Goal: Transaction & Acquisition: Purchase product/service

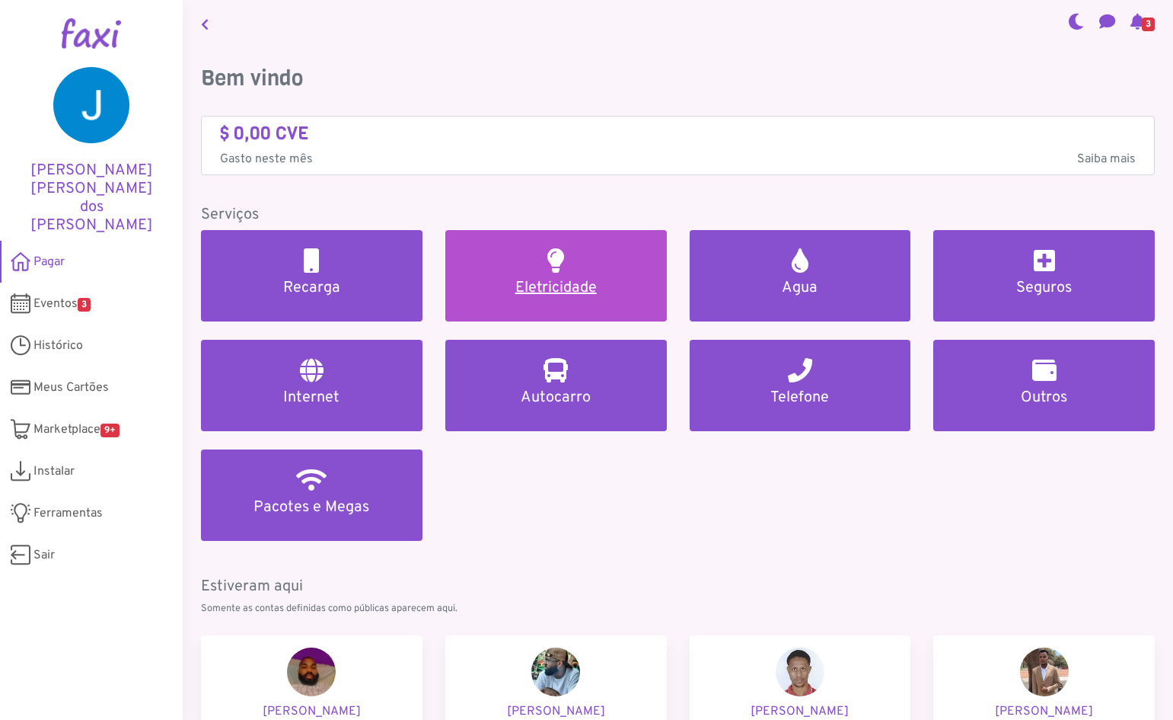
click at [548, 304] on link "Eletricidade" at bounding box center [556, 275] width 222 height 91
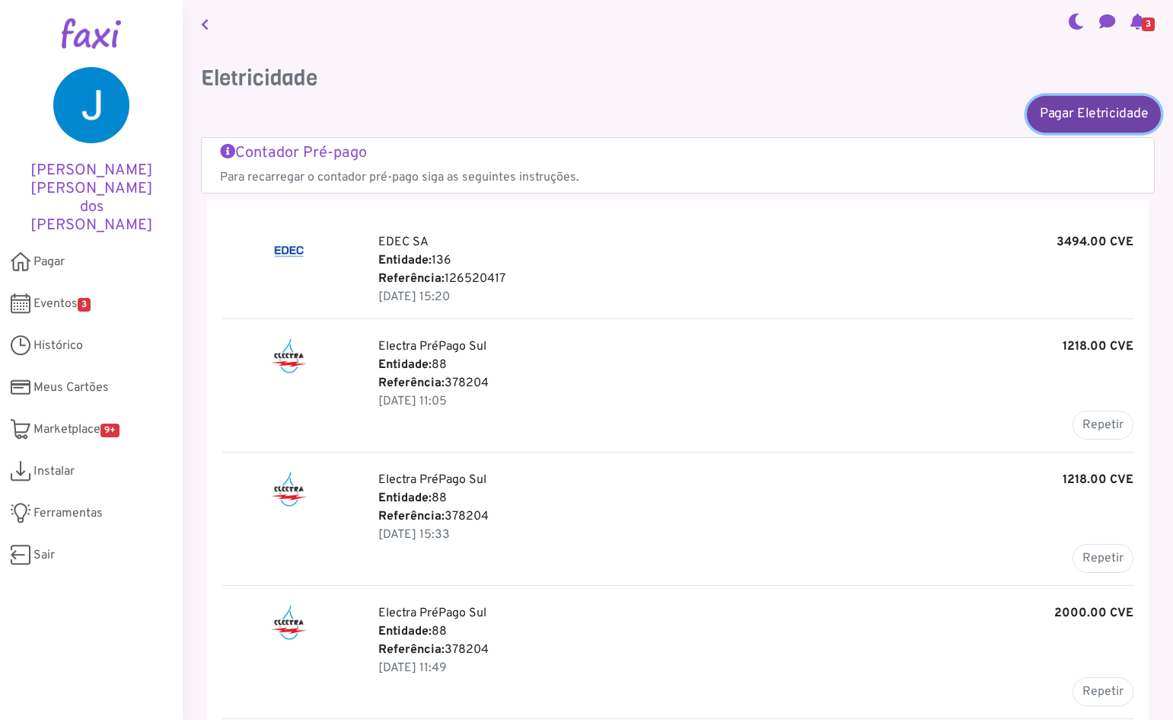
click at [1088, 111] on link "Pagar Eletricidade" at bounding box center [1094, 113] width 134 height 37
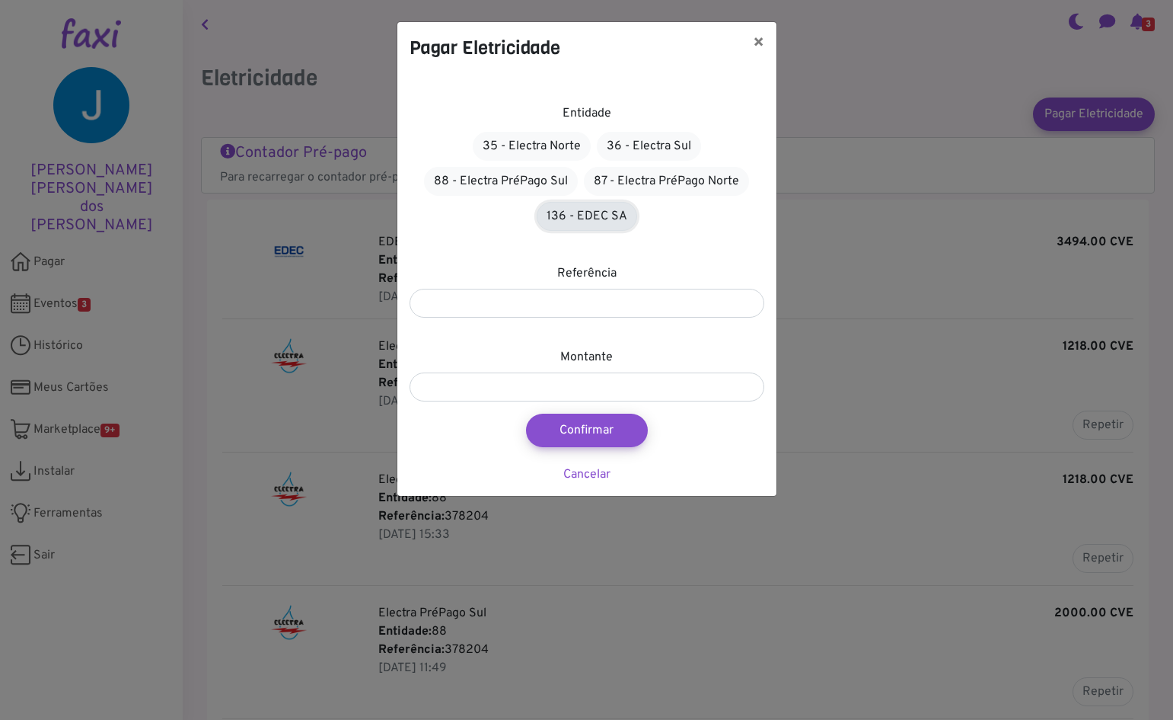
click at [575, 216] on link "136 - EDEC SA" at bounding box center [587, 216] width 101 height 29
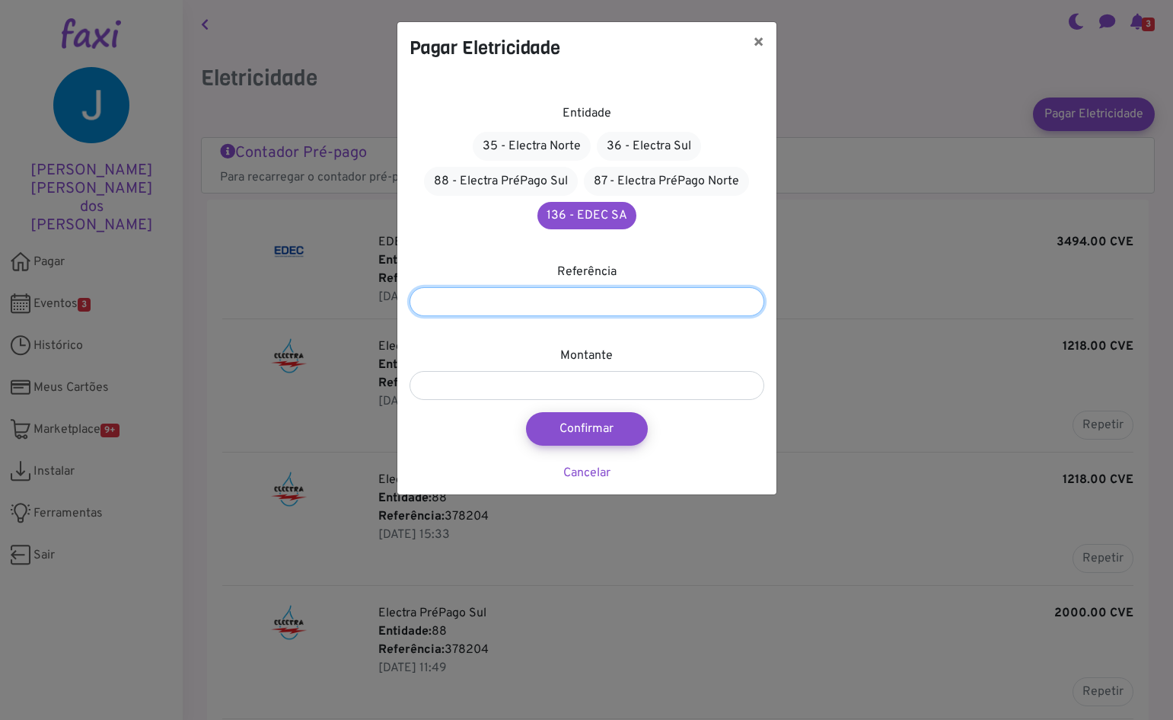
click at [528, 309] on input "number" at bounding box center [587, 301] width 355 height 29
type input "*********"
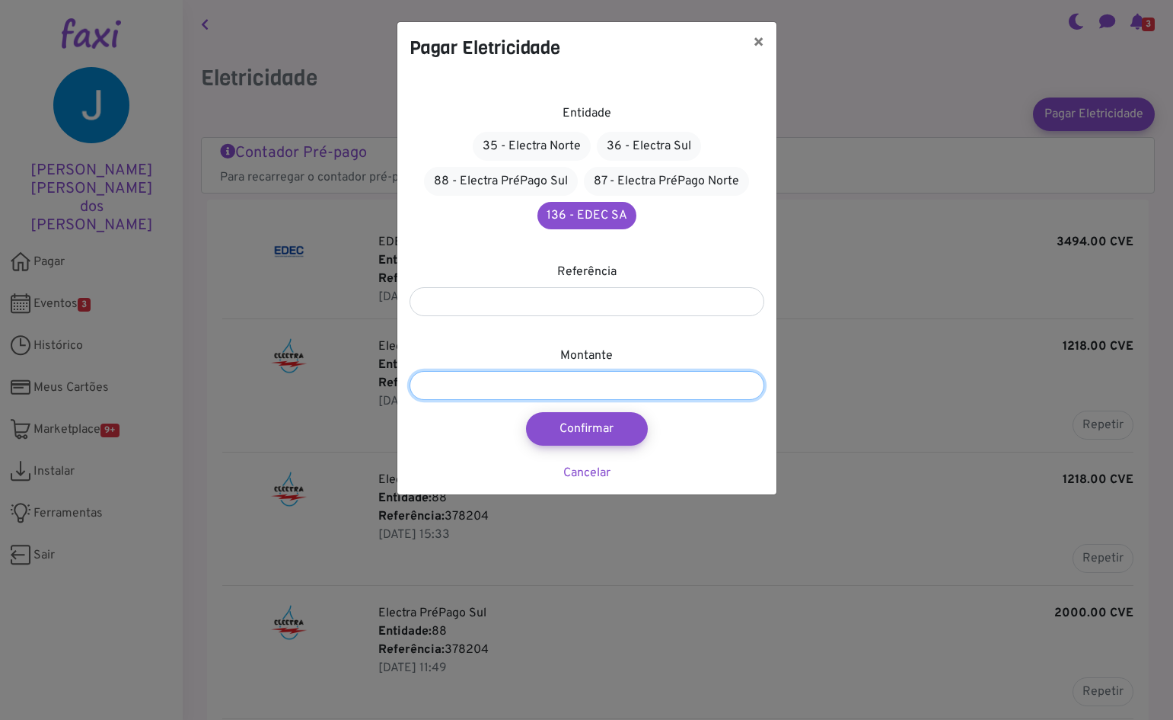
click at [515, 384] on input "number" at bounding box center [587, 385] width 355 height 29
type input "****"
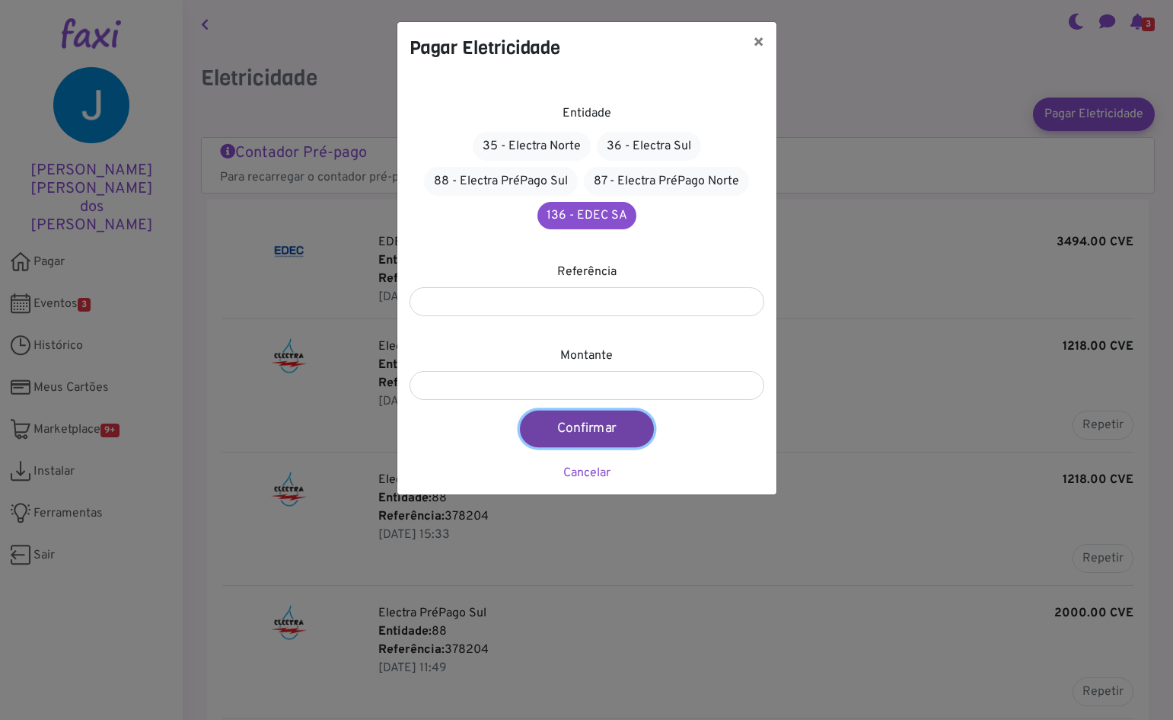
click at [606, 417] on button "Confirmar" at bounding box center [587, 428] width 134 height 37
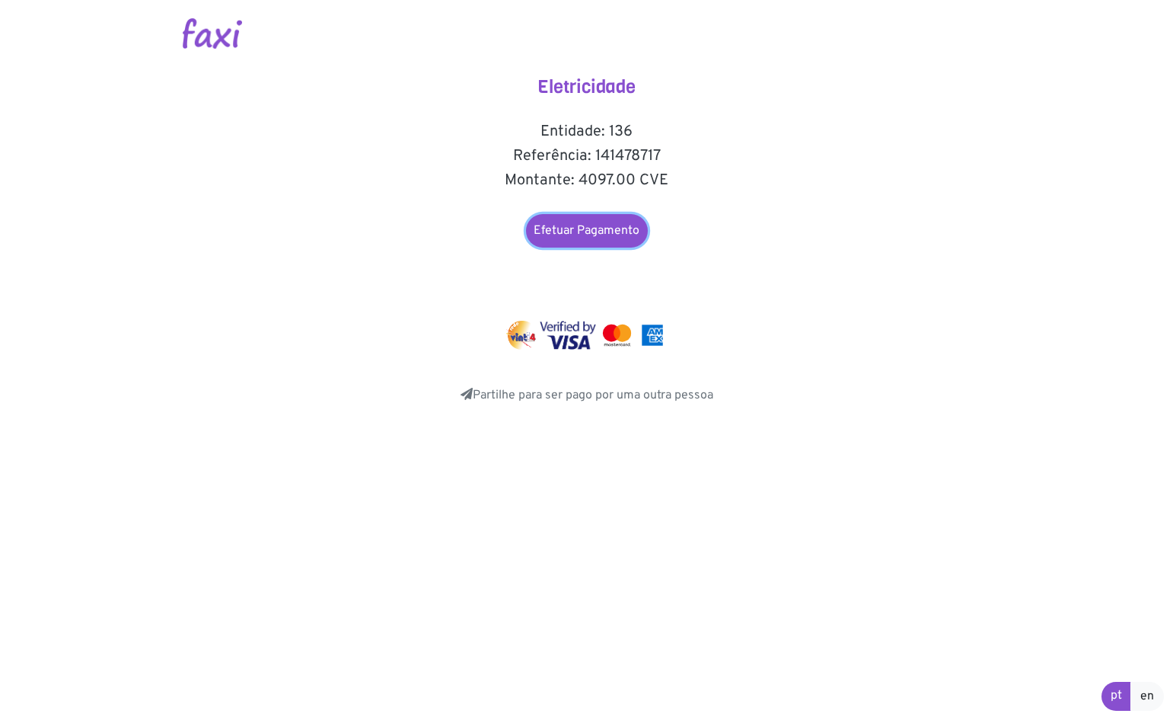
click at [569, 232] on link "Efetuar Pagamento" at bounding box center [587, 231] width 122 height 34
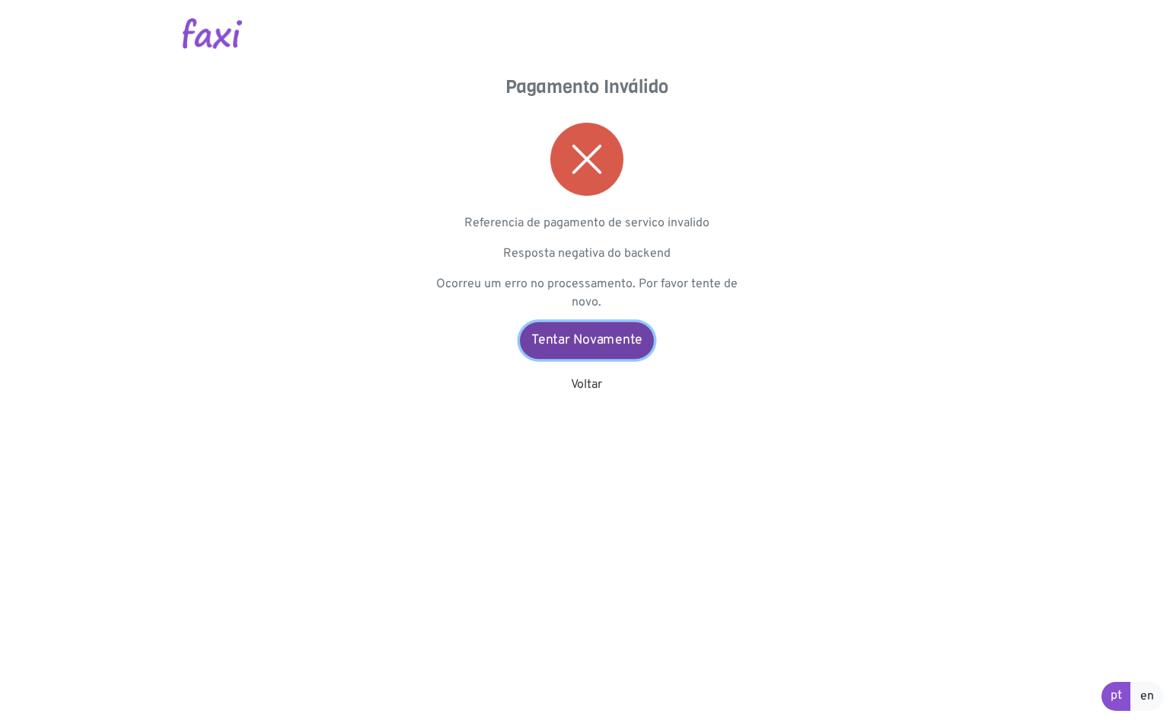
drag, startPoint x: 598, startPoint y: 339, endPoint x: 587, endPoint y: 340, distance: 11.4
click at [598, 339] on link "Tentar Novamente" at bounding box center [587, 340] width 134 height 37
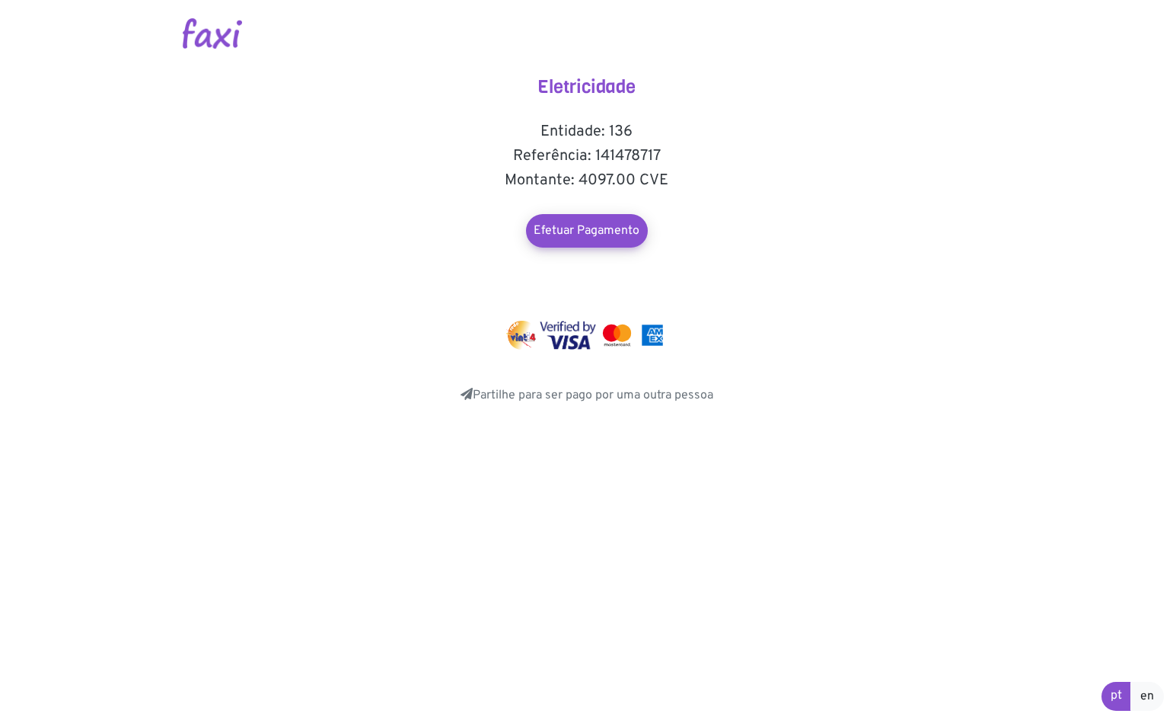
click at [614, 157] on h5 "Referência: 141478717" at bounding box center [587, 156] width 305 height 18
click at [618, 157] on h5 "Referência: 141478717" at bounding box center [587, 156] width 305 height 18
click at [626, 157] on h5 "Referência: 141478717" at bounding box center [587, 156] width 305 height 18
click at [634, 157] on h5 "Referência: 141478717" at bounding box center [587, 156] width 305 height 18
click at [640, 157] on h5 "Referência: 141478717" at bounding box center [587, 156] width 305 height 18
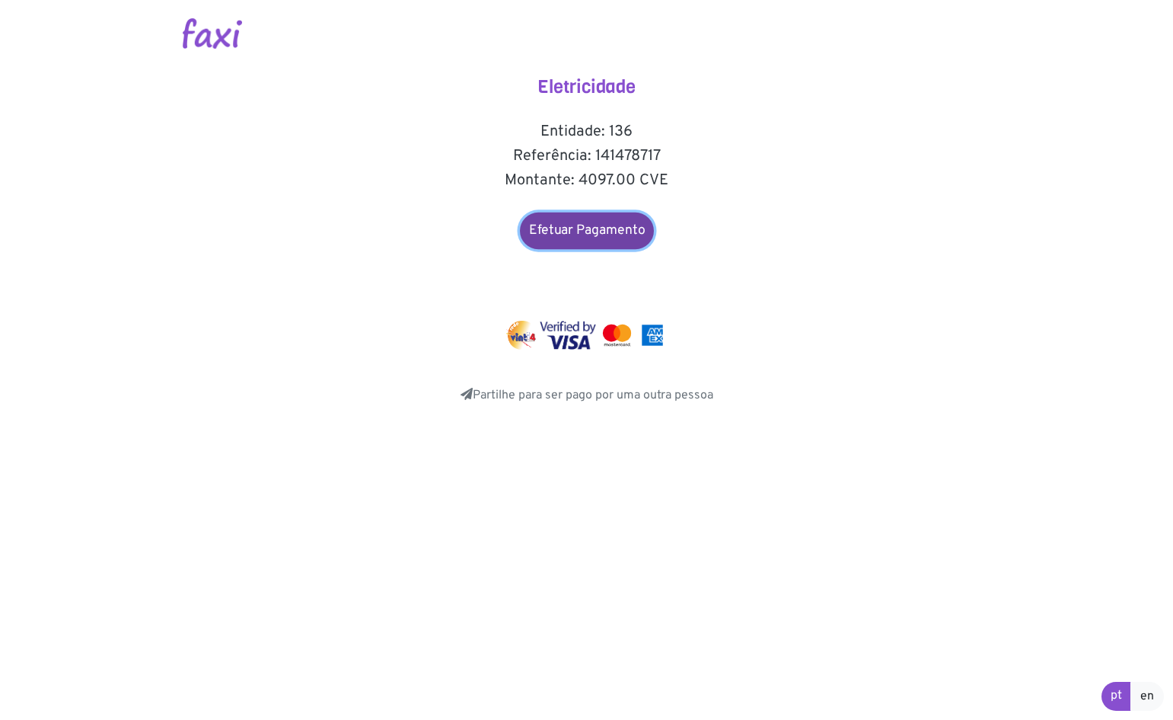
click at [602, 227] on link "Efetuar Pagamento" at bounding box center [587, 230] width 134 height 37
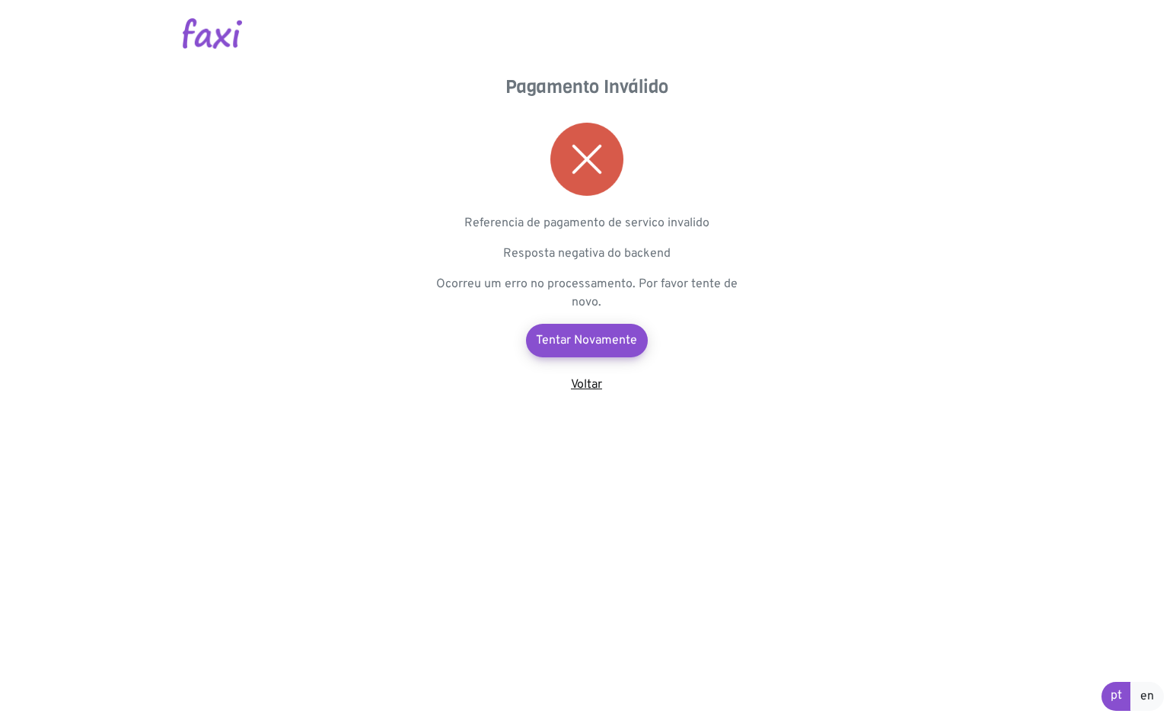
click at [589, 388] on link "Voltar" at bounding box center [586, 384] width 31 height 15
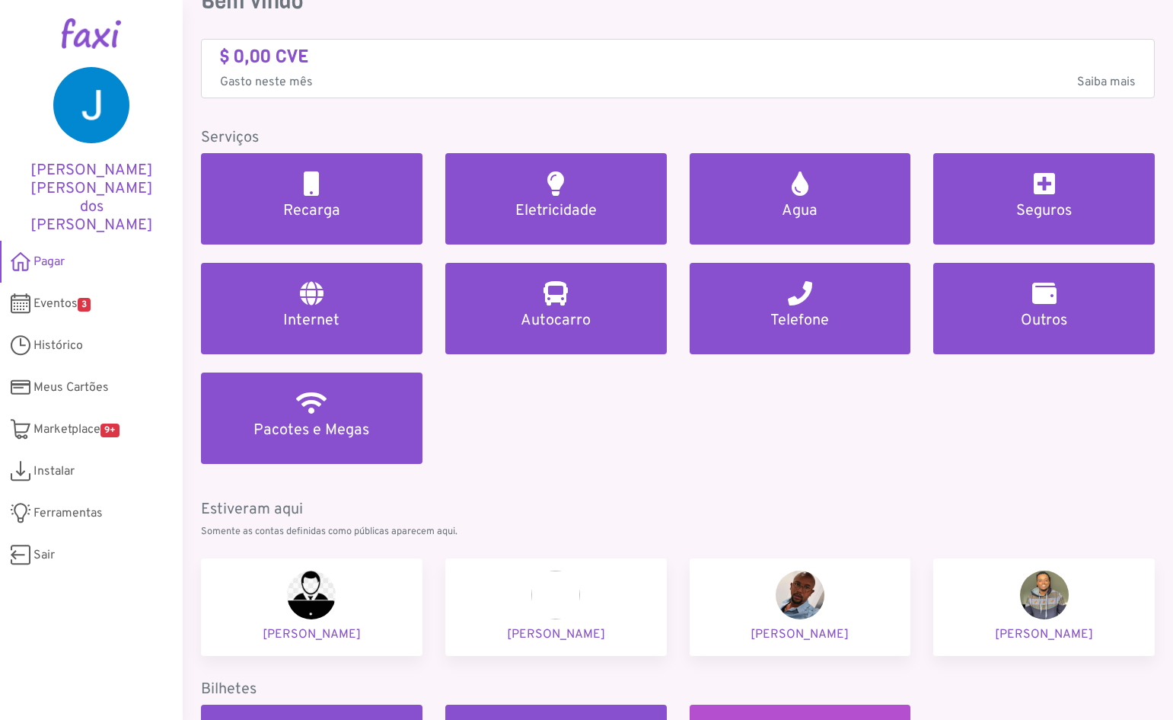
scroll to position [76, 0]
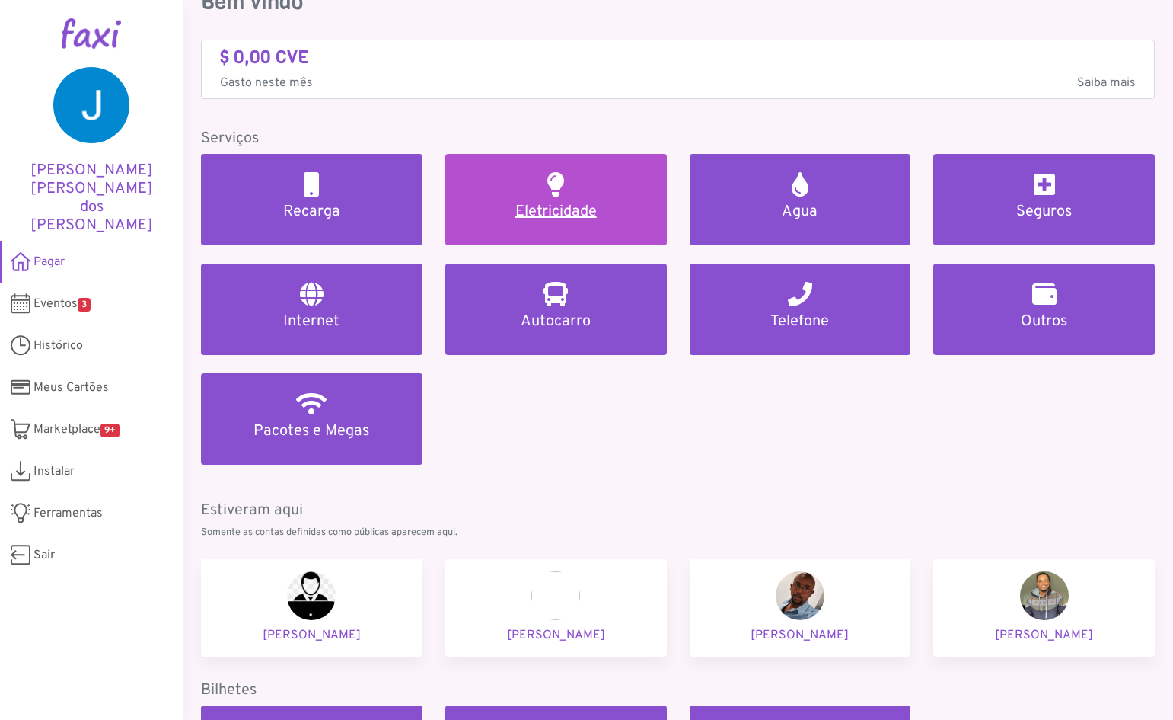
click at [546, 208] on h5 "Eletricidade" at bounding box center [556, 212] width 185 height 18
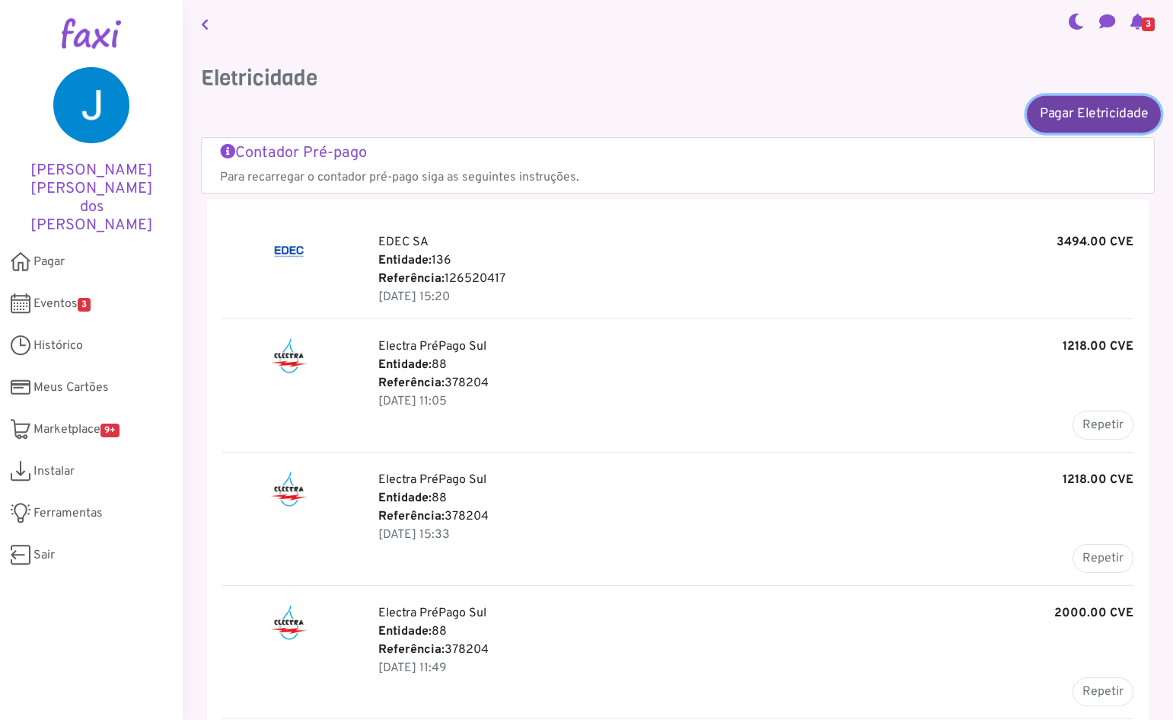
click at [1049, 118] on link "Pagar Eletricidade" at bounding box center [1094, 113] width 134 height 37
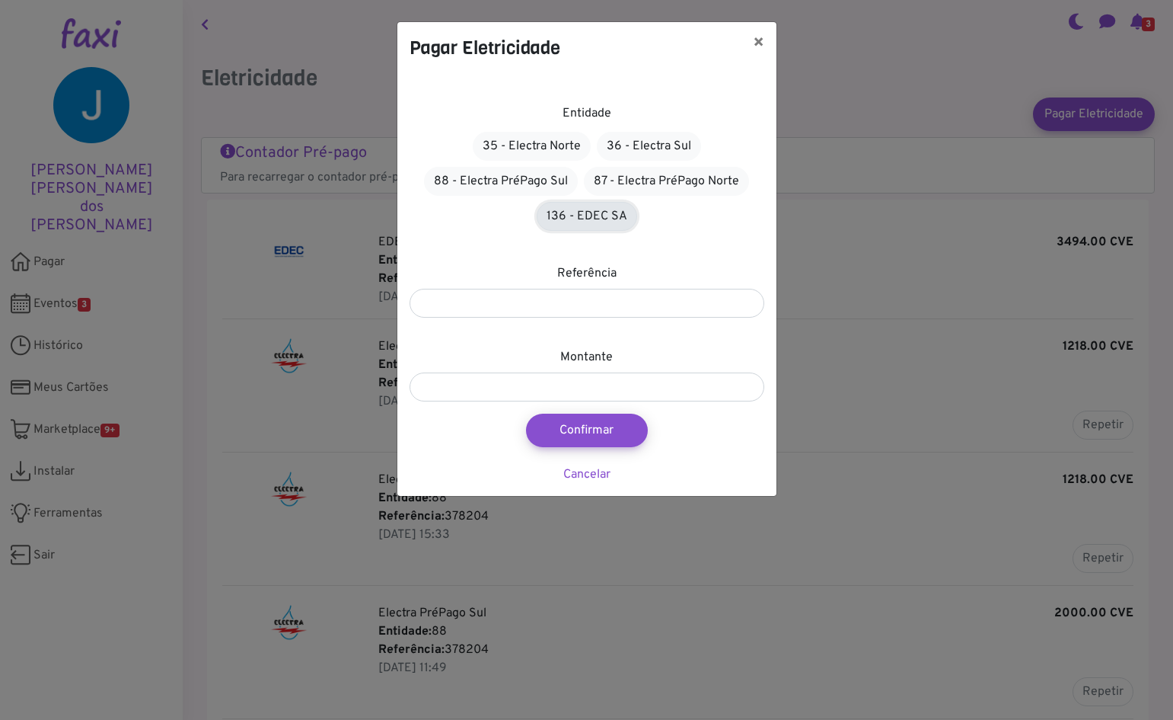
click at [570, 212] on link "136 - EDEC SA" at bounding box center [587, 216] width 101 height 29
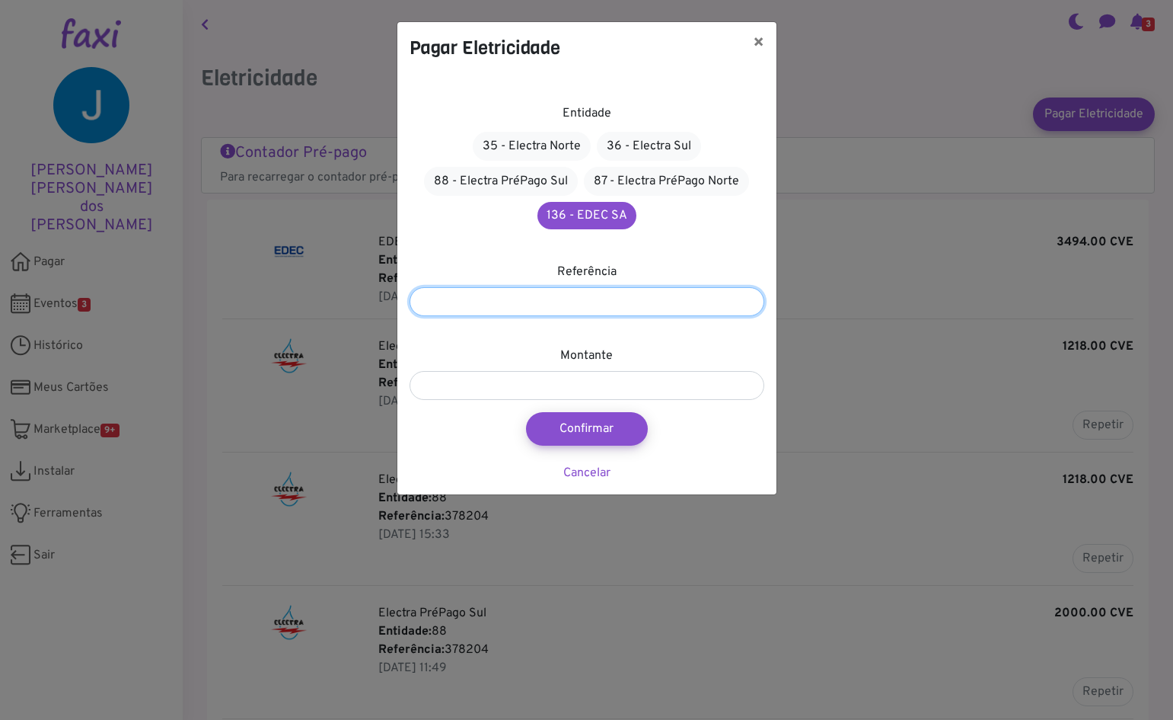
click at [599, 302] on input "number" at bounding box center [587, 301] width 355 height 29
type input "*********"
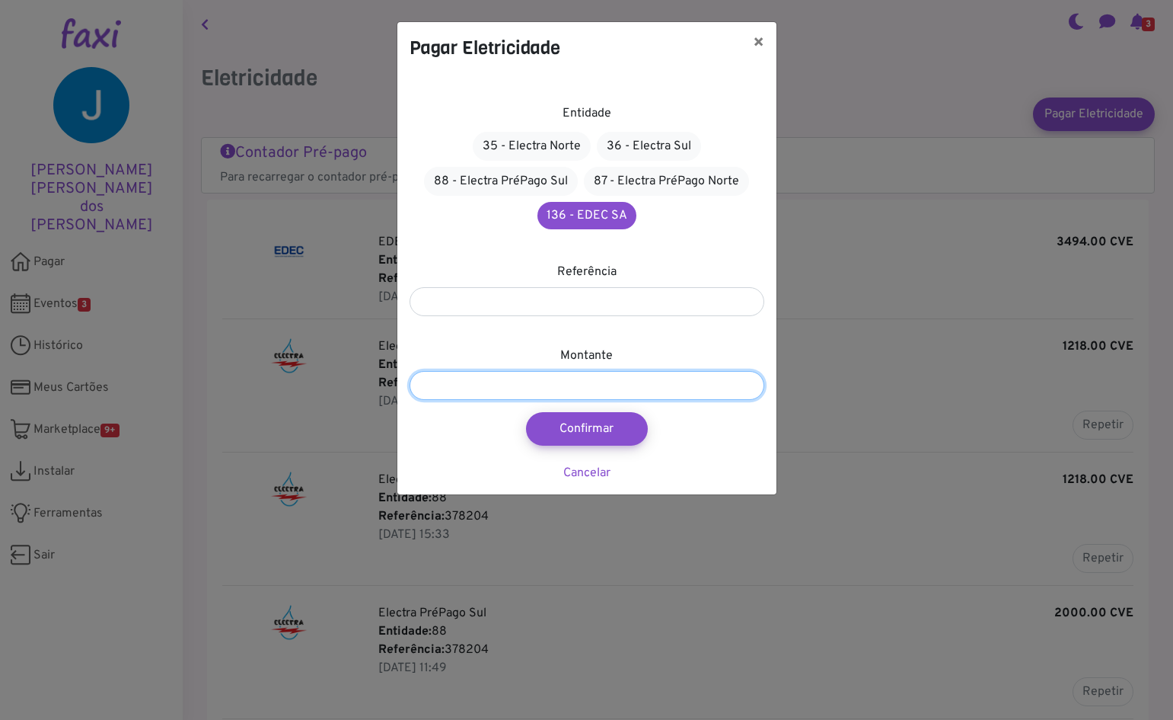
click at [567, 391] on input "number" at bounding box center [587, 385] width 355 height 29
type input "***"
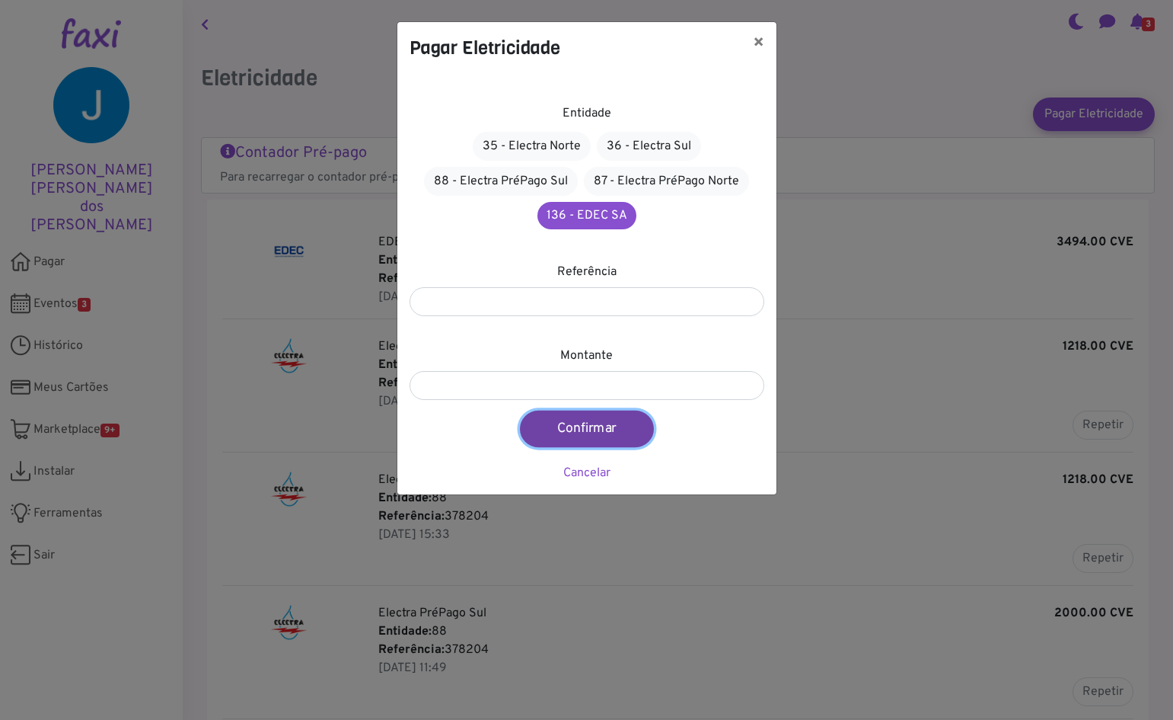
click at [560, 439] on button "Confirmar" at bounding box center [587, 428] width 134 height 37
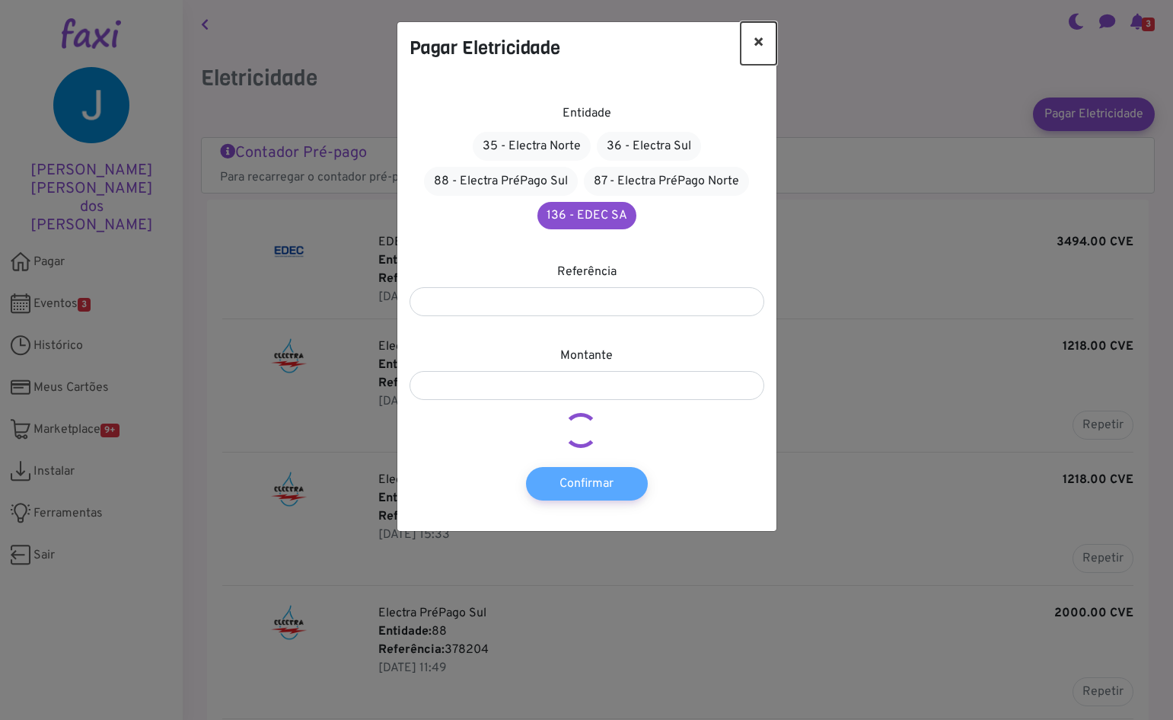
click at [752, 50] on button "×" at bounding box center [759, 43] width 36 height 43
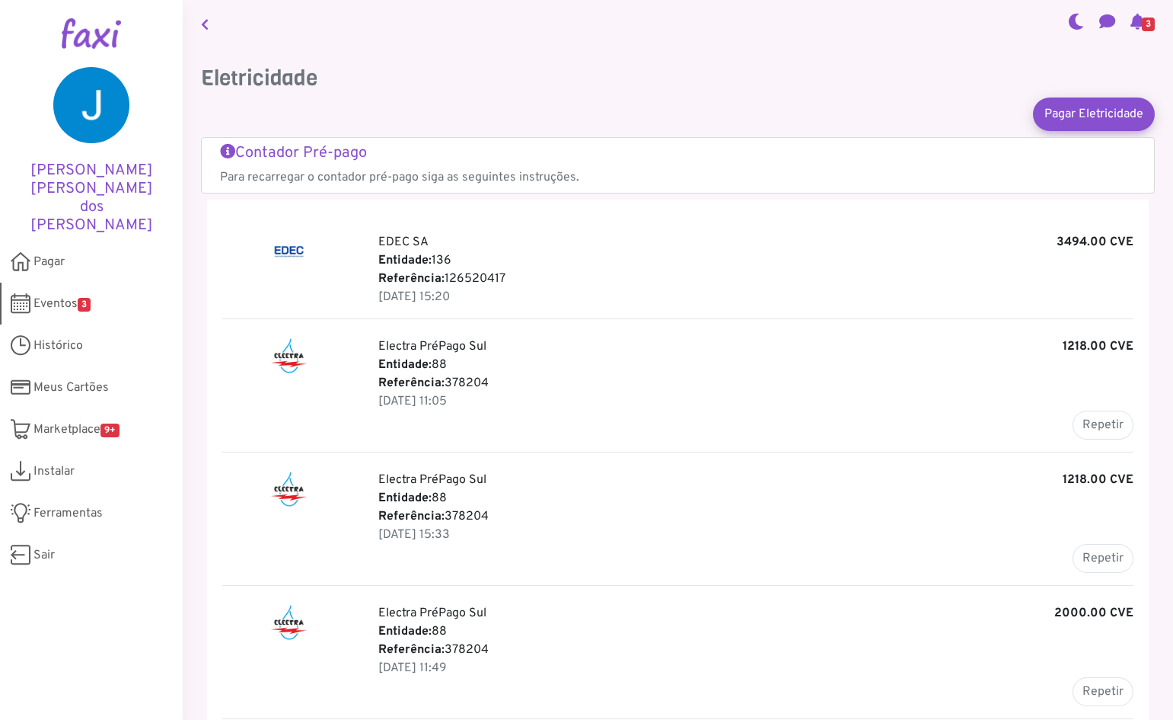
click at [86, 298] on span "3" at bounding box center [84, 305] width 13 height 14
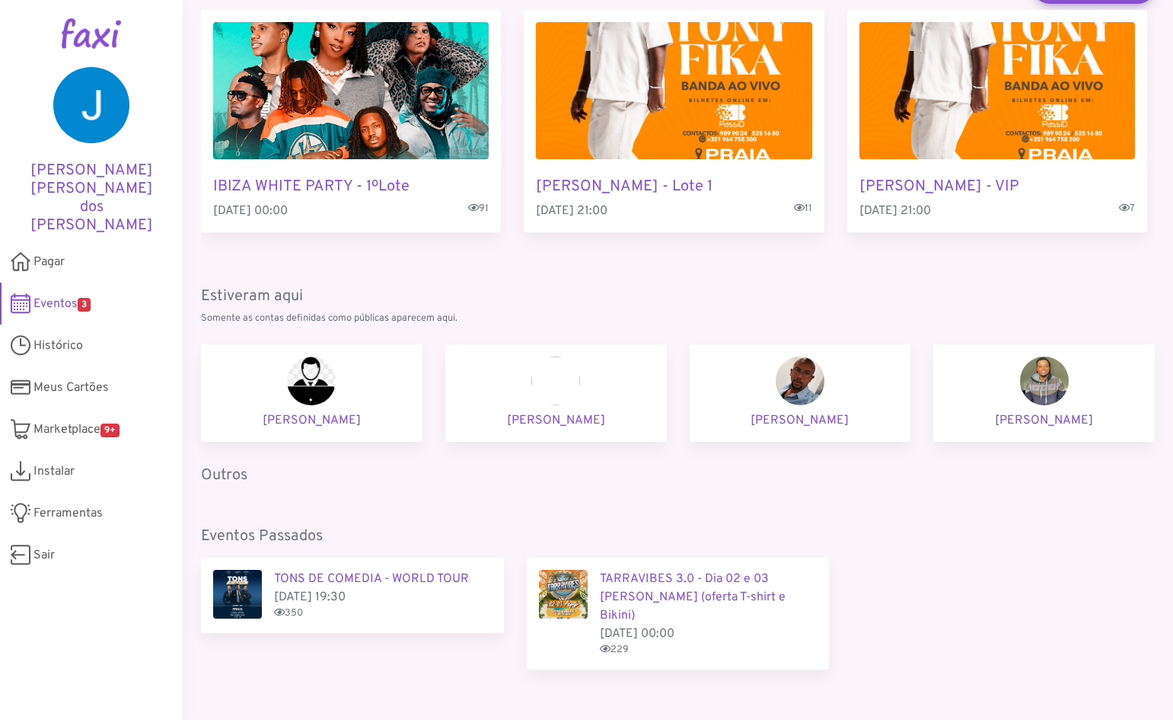
scroll to position [138, 0]
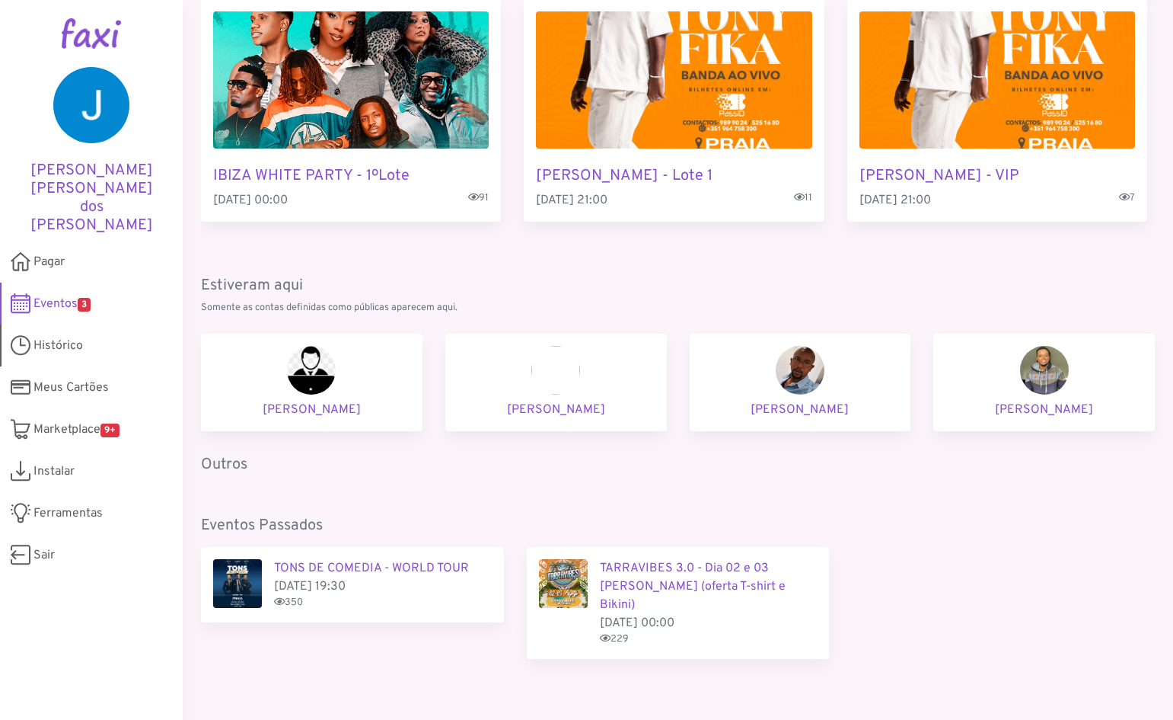
click at [47, 337] on span "Histórico" at bounding box center [58, 346] width 49 height 18
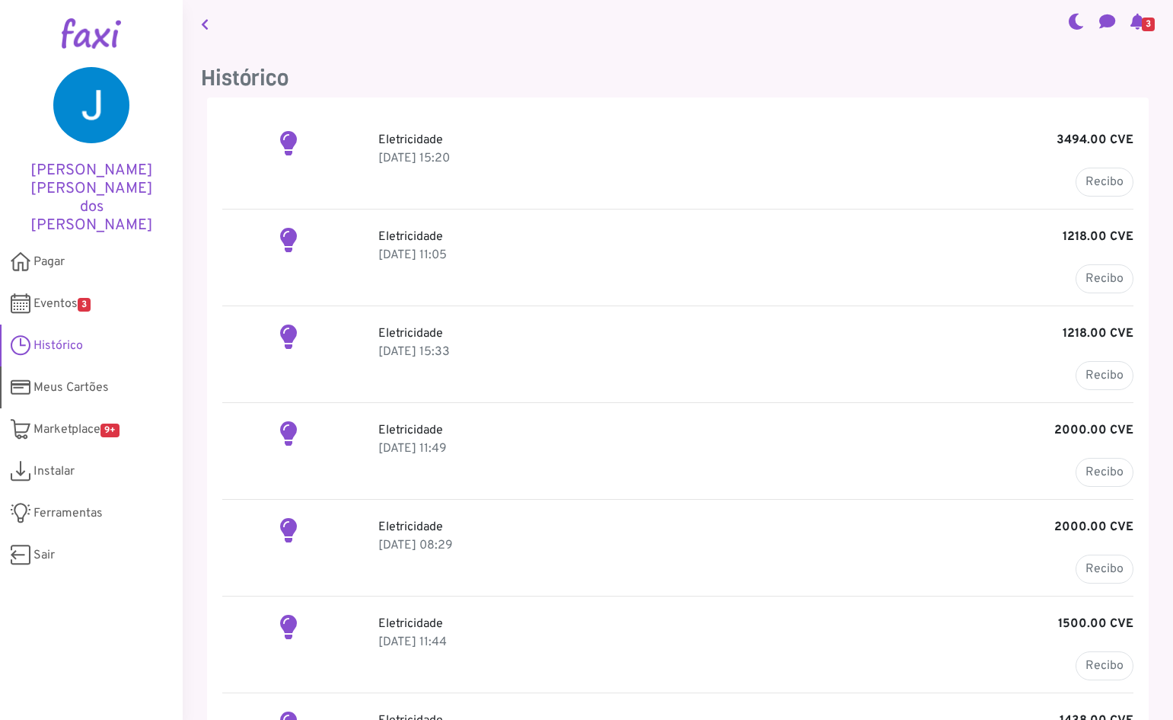
click at [50, 378] on span "Meus Cartões" at bounding box center [71, 387] width 75 height 18
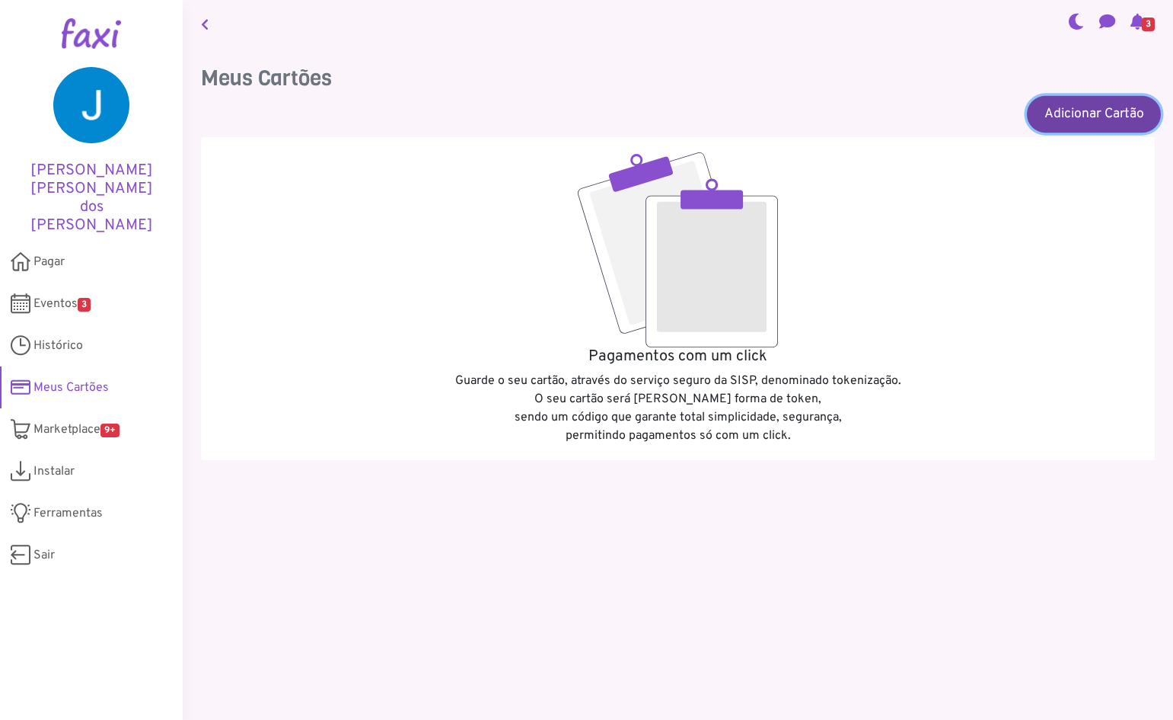
click at [1044, 118] on link "Adicionar Cartão" at bounding box center [1094, 113] width 134 height 37
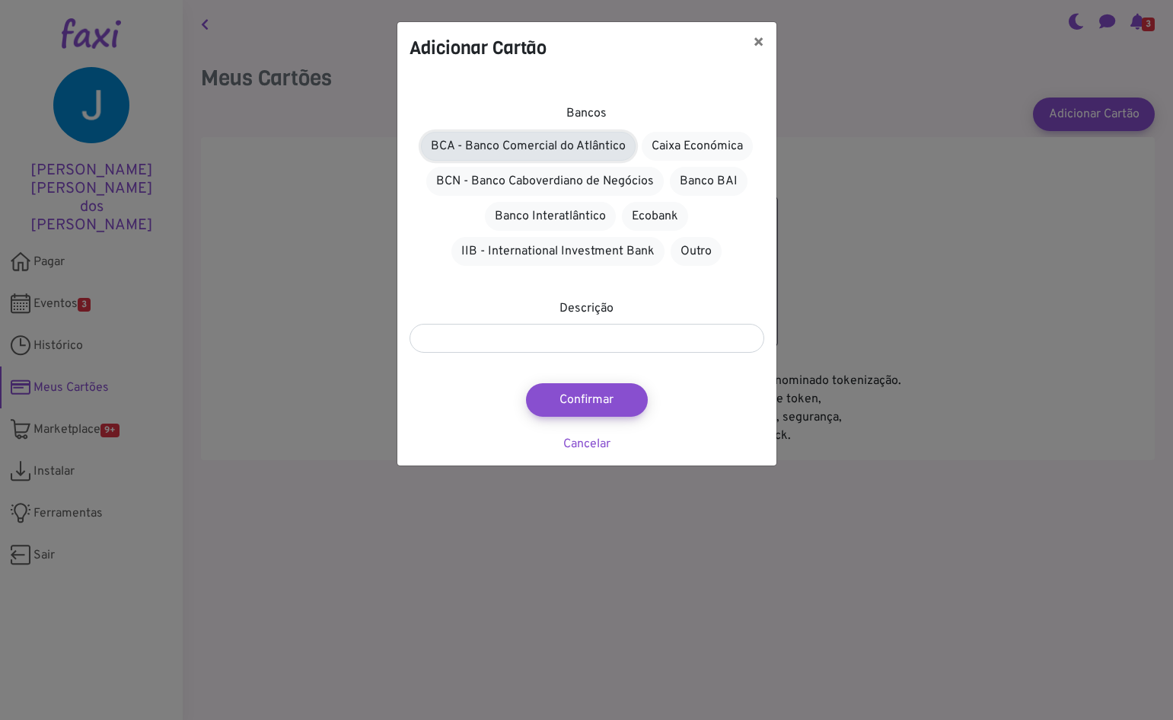
click at [458, 145] on link "BCA - Banco Comercial do Atlântico" at bounding box center [528, 146] width 215 height 29
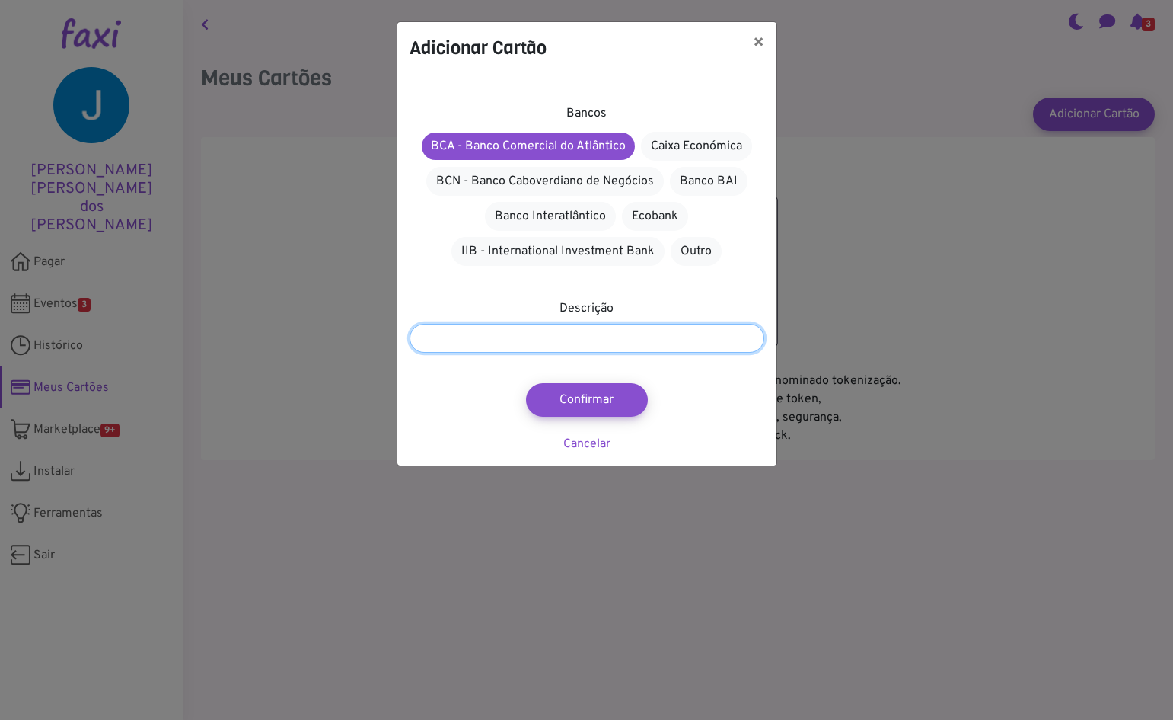
click at [535, 334] on input "text" at bounding box center [587, 338] width 355 height 29
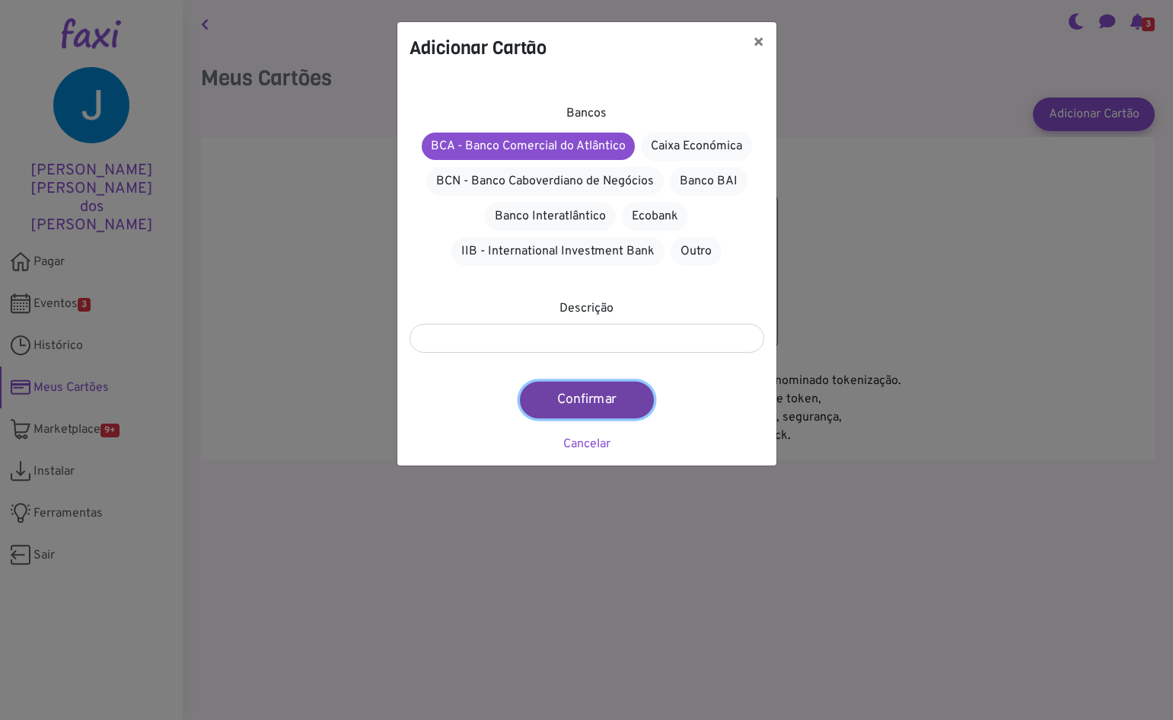
click at [560, 396] on button "Confirmar" at bounding box center [587, 399] width 134 height 37
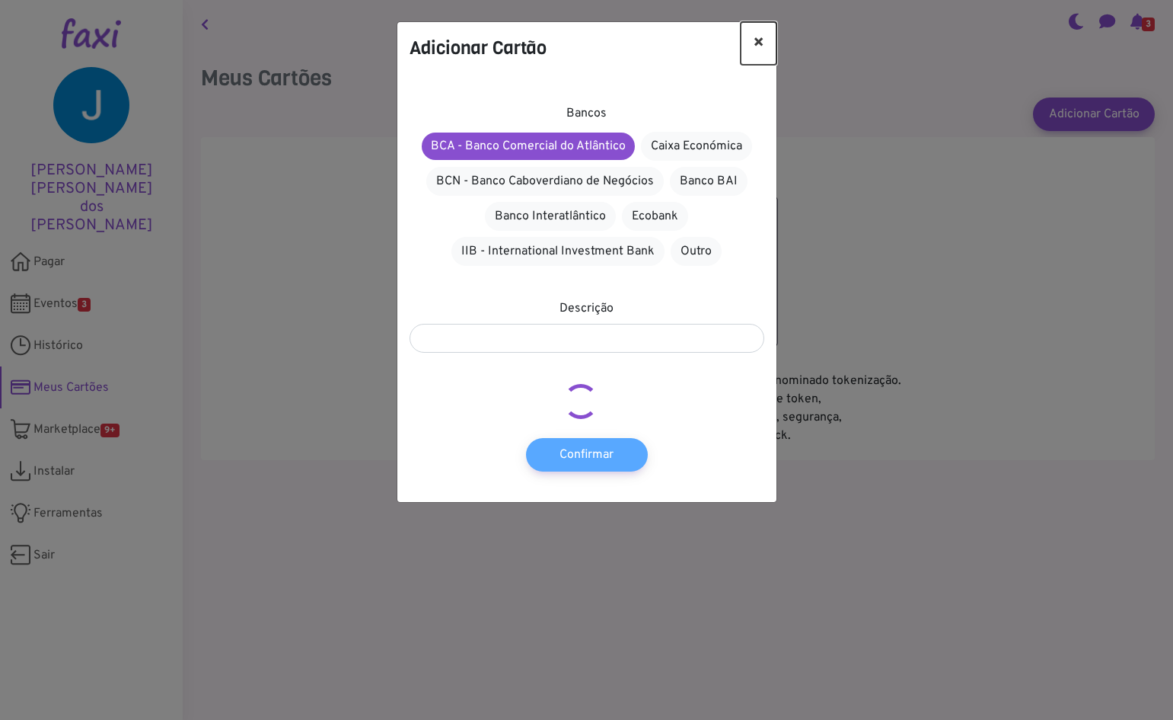
click at [761, 40] on button "×" at bounding box center [759, 43] width 36 height 43
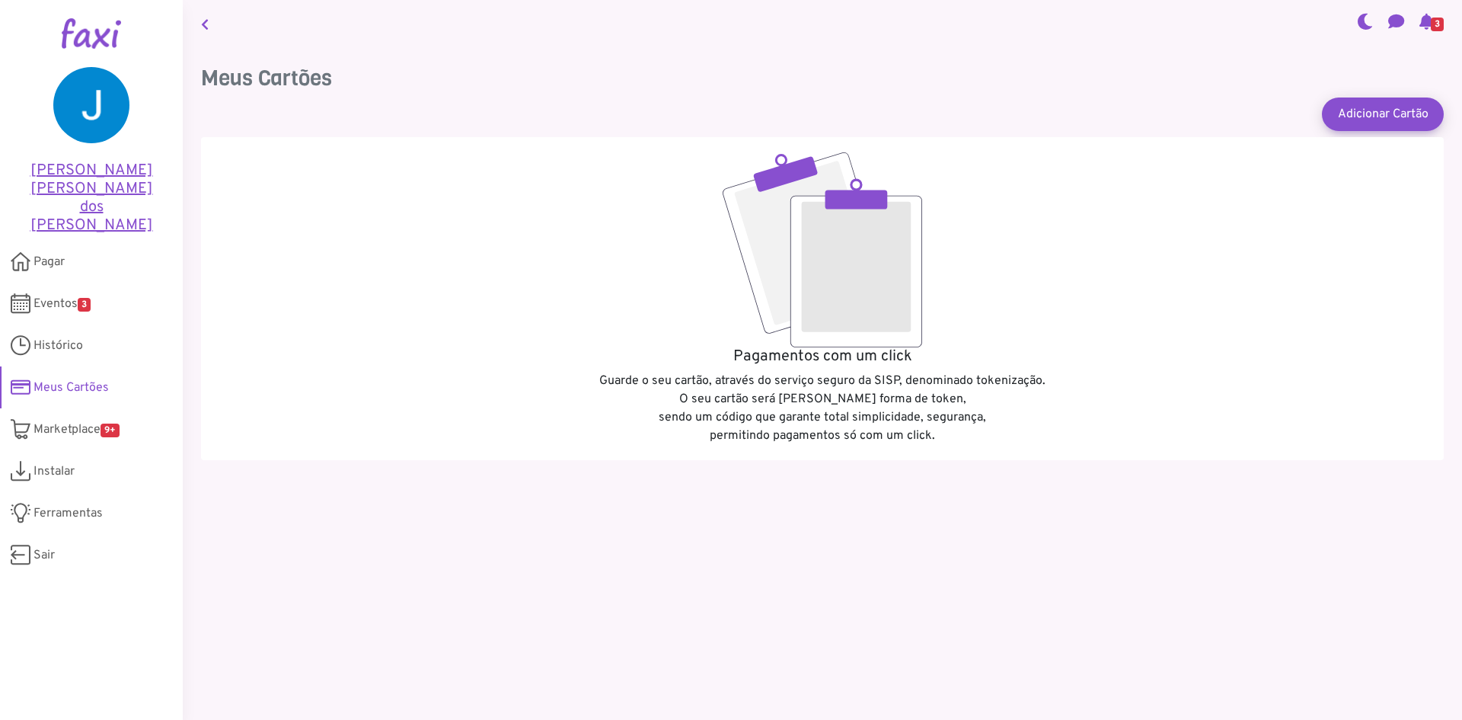
click at [88, 123] on img at bounding box center [91, 105] width 76 height 76
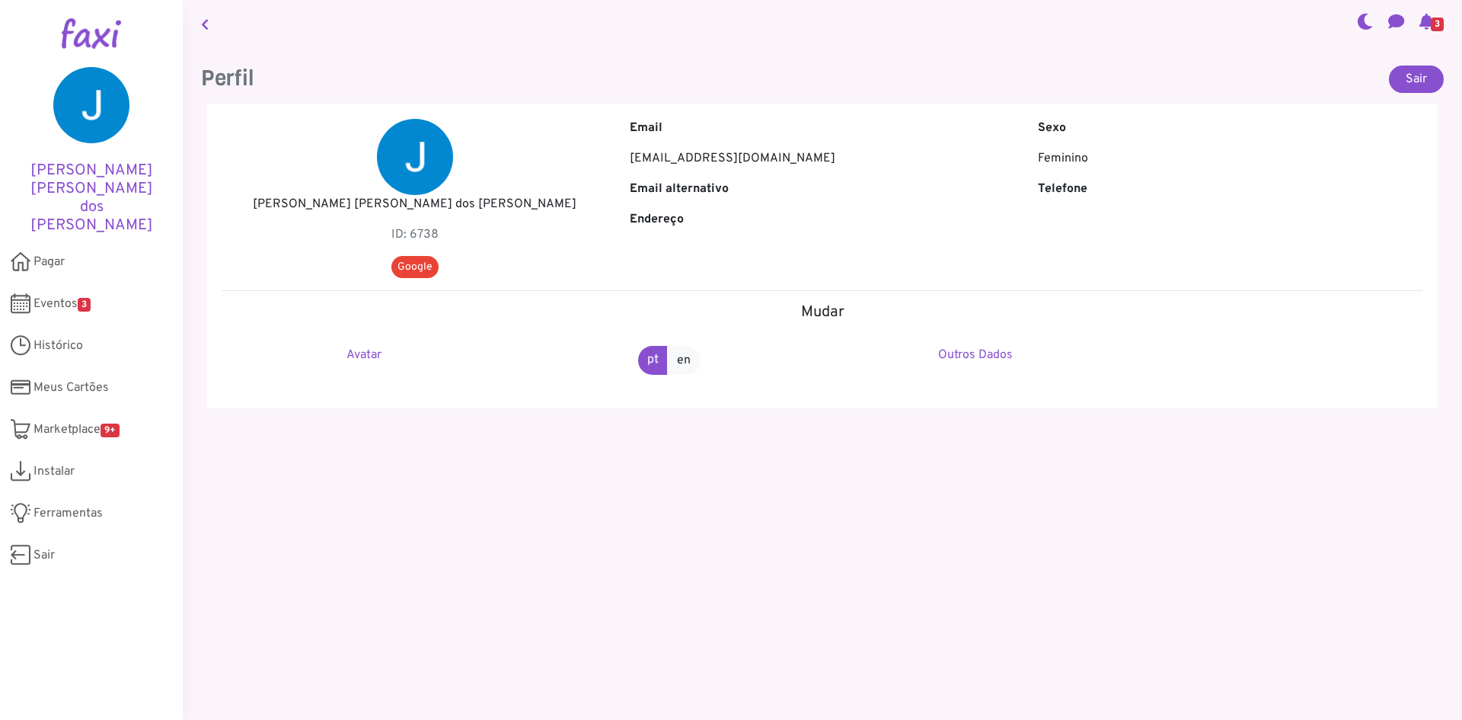
click at [1052, 164] on p "Feminino" at bounding box center [1230, 158] width 385 height 18
click at [810, 311] on h5 "Mudar" at bounding box center [822, 312] width 1200 height 18
click at [360, 356] on link "Avatar" at bounding box center [363, 354] width 35 height 15
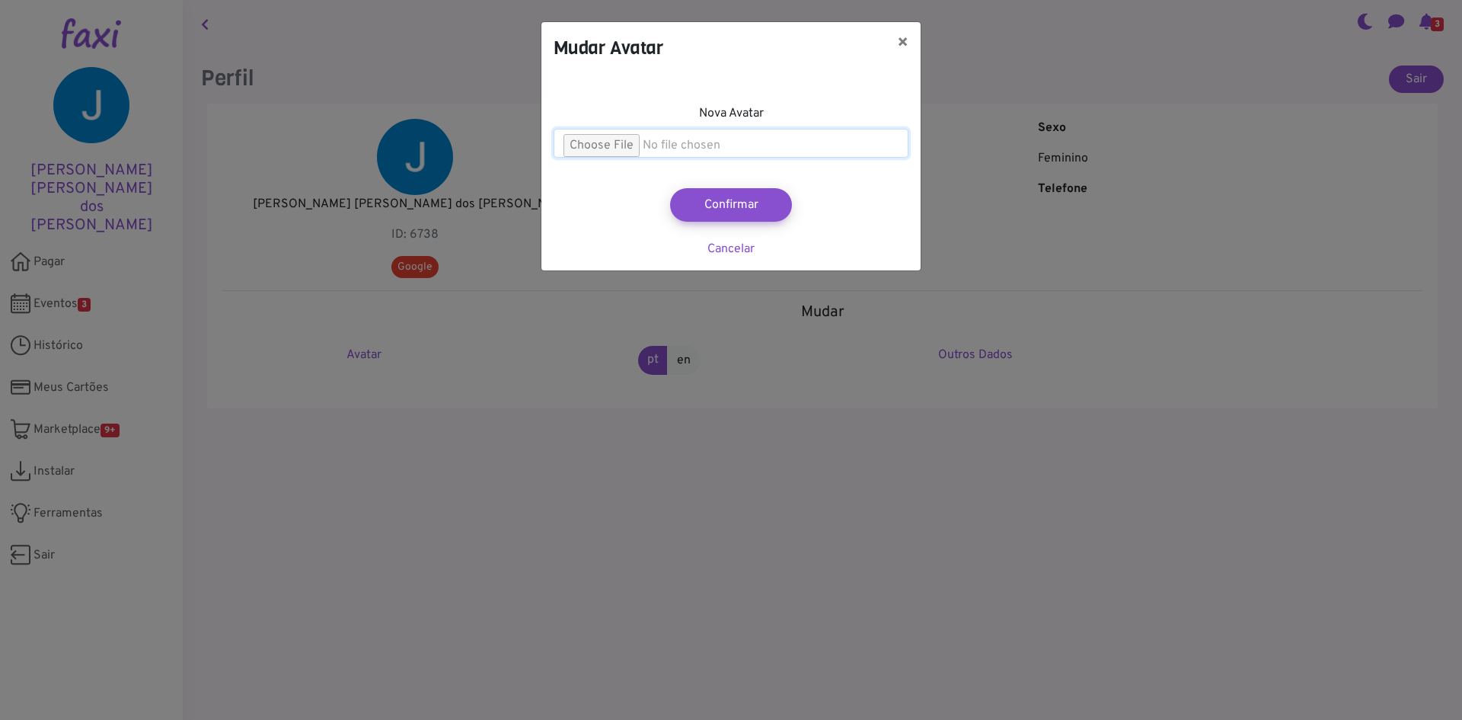
click at [651, 146] on input "file" at bounding box center [731, 143] width 355 height 29
click at [710, 245] on link "Cancelar" at bounding box center [730, 248] width 47 height 15
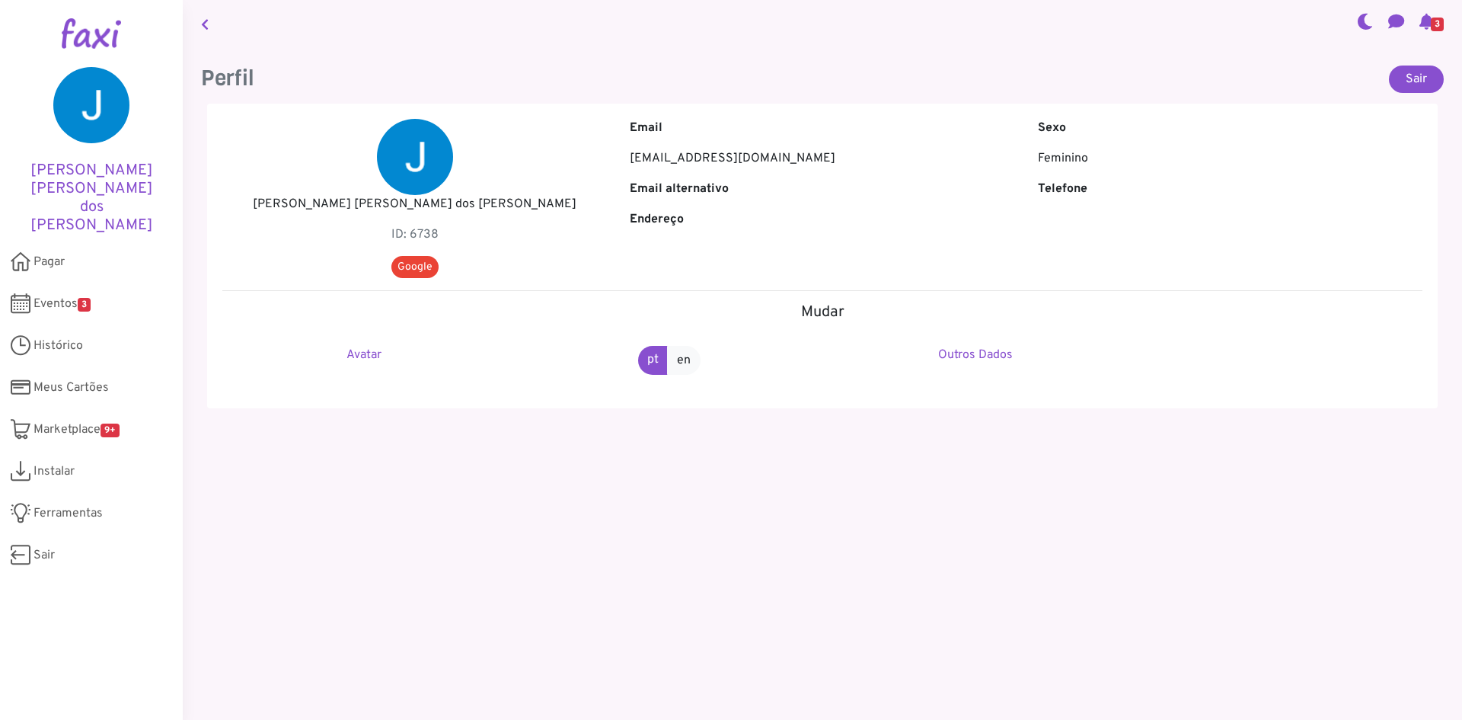
click at [387, 156] on img at bounding box center [415, 157] width 76 height 76
click at [1064, 175] on div "Sexo Feminino" at bounding box center [1229, 149] width 407 height 61
click at [1064, 177] on div "Sexo Feminino" at bounding box center [1229, 149] width 407 height 61
click at [670, 184] on b "Email alternativo" at bounding box center [679, 188] width 99 height 15
click at [971, 356] on link "Outros Dados" at bounding box center [975, 354] width 75 height 15
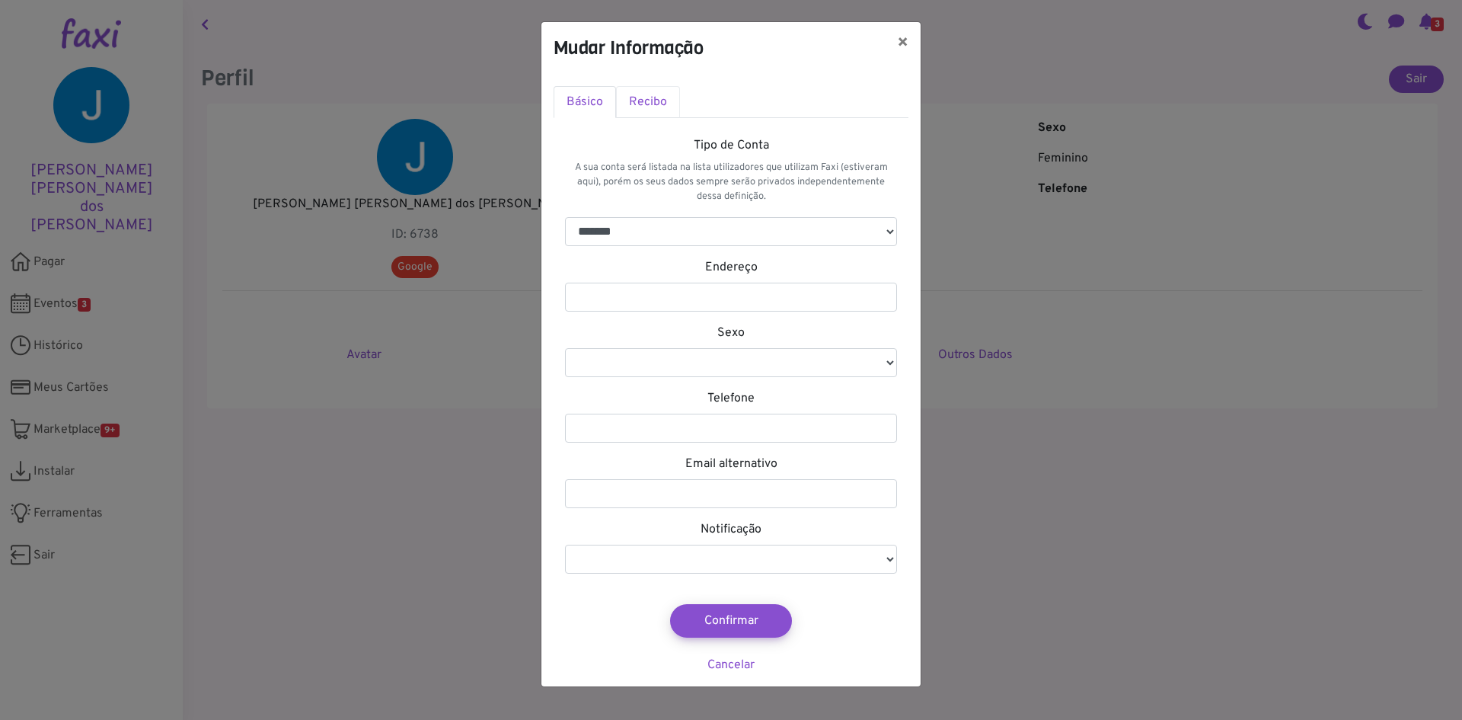
click at [663, 103] on link "Recibo" at bounding box center [648, 102] width 64 height 32
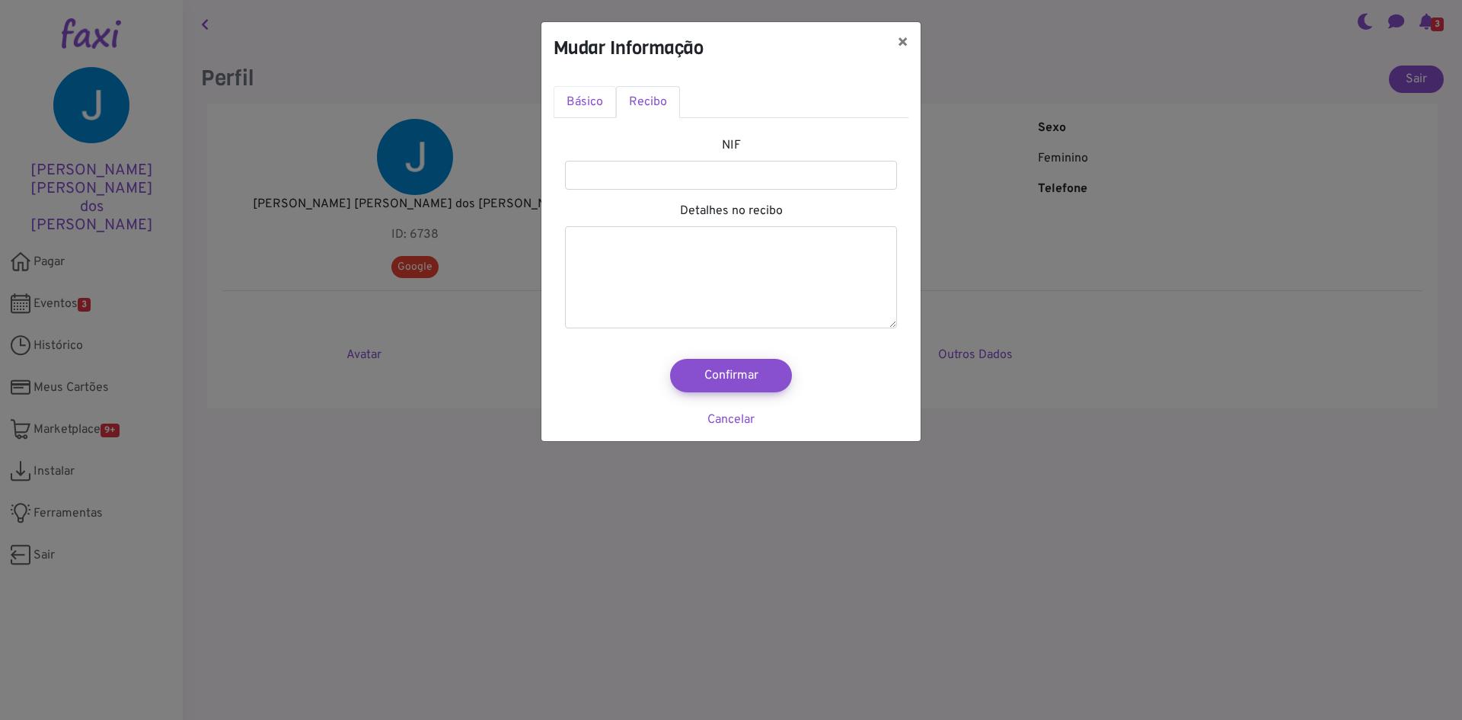
click at [586, 101] on link "Básico" at bounding box center [585, 102] width 62 height 32
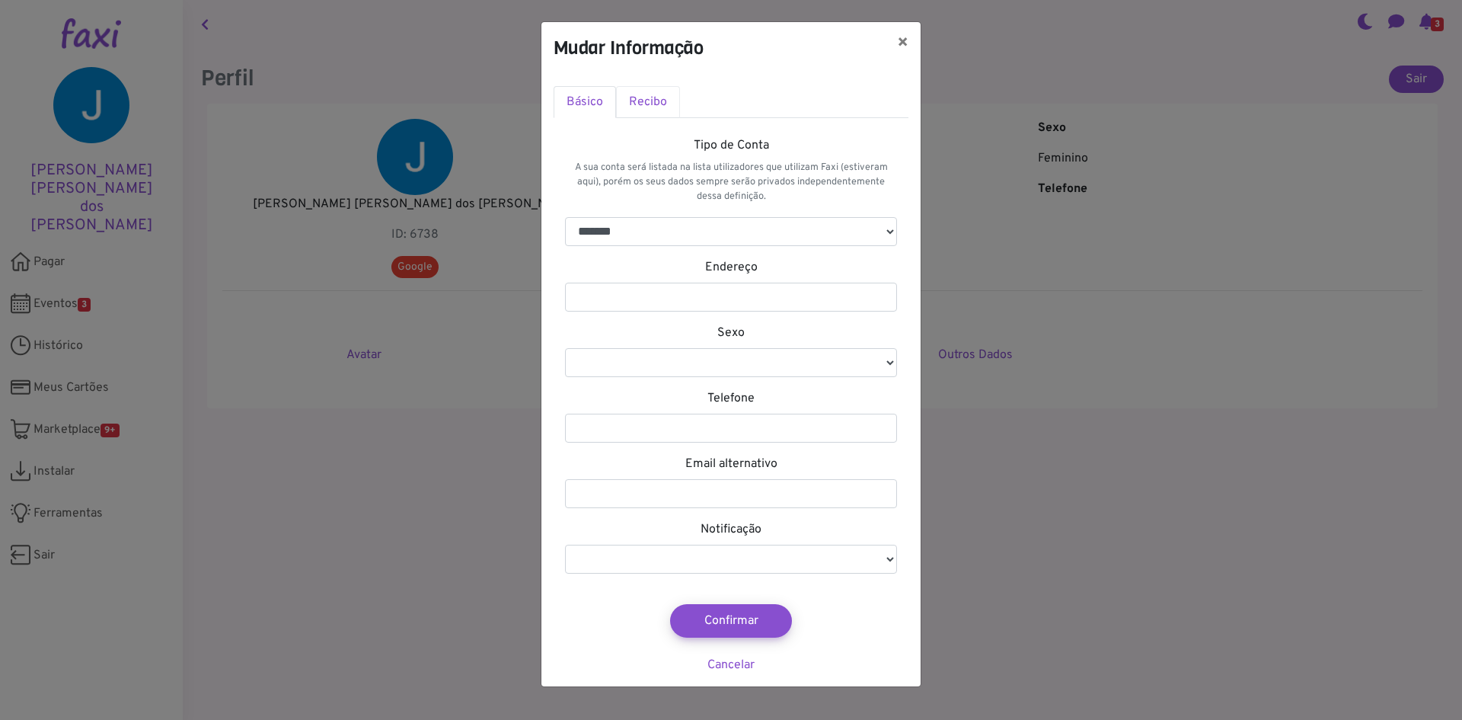
click at [653, 102] on link "Recibo" at bounding box center [648, 102] width 64 height 32
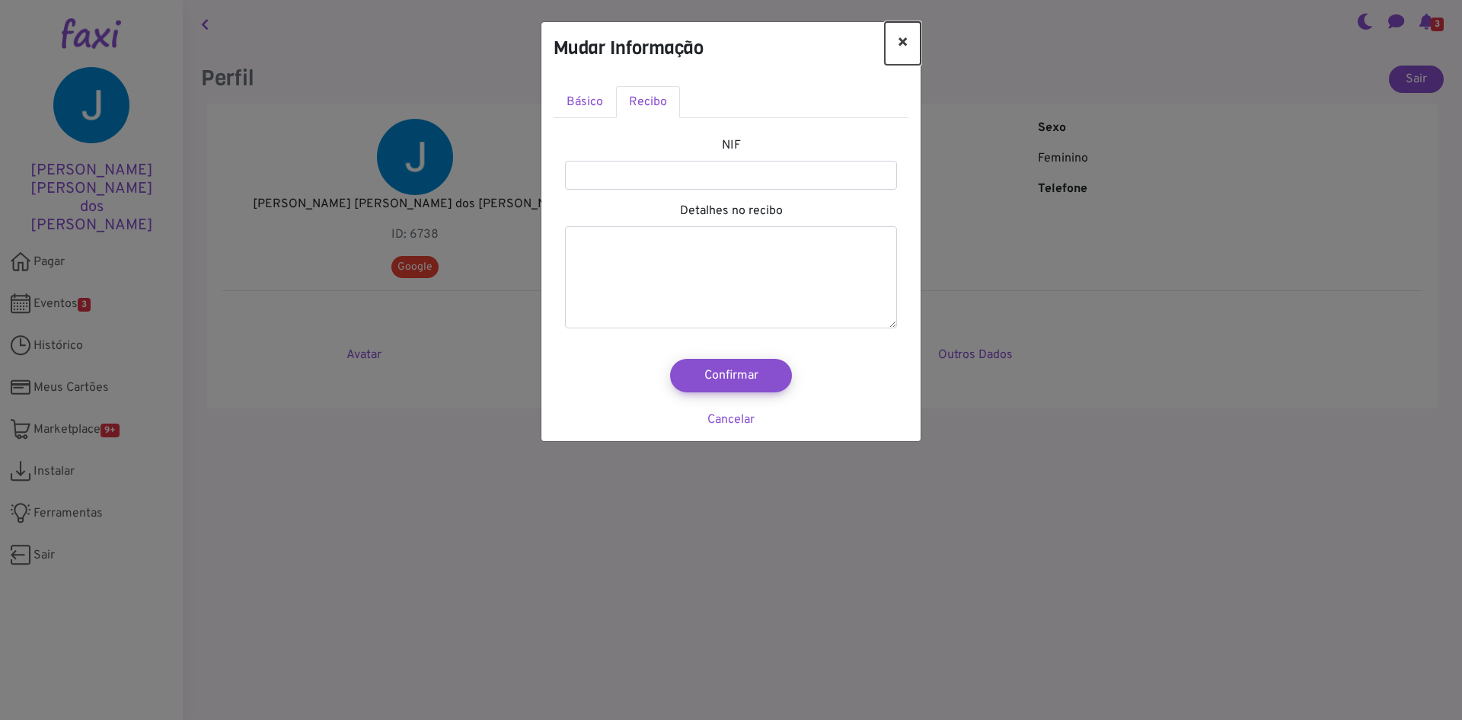
click at [901, 43] on button "×" at bounding box center [903, 43] width 36 height 43
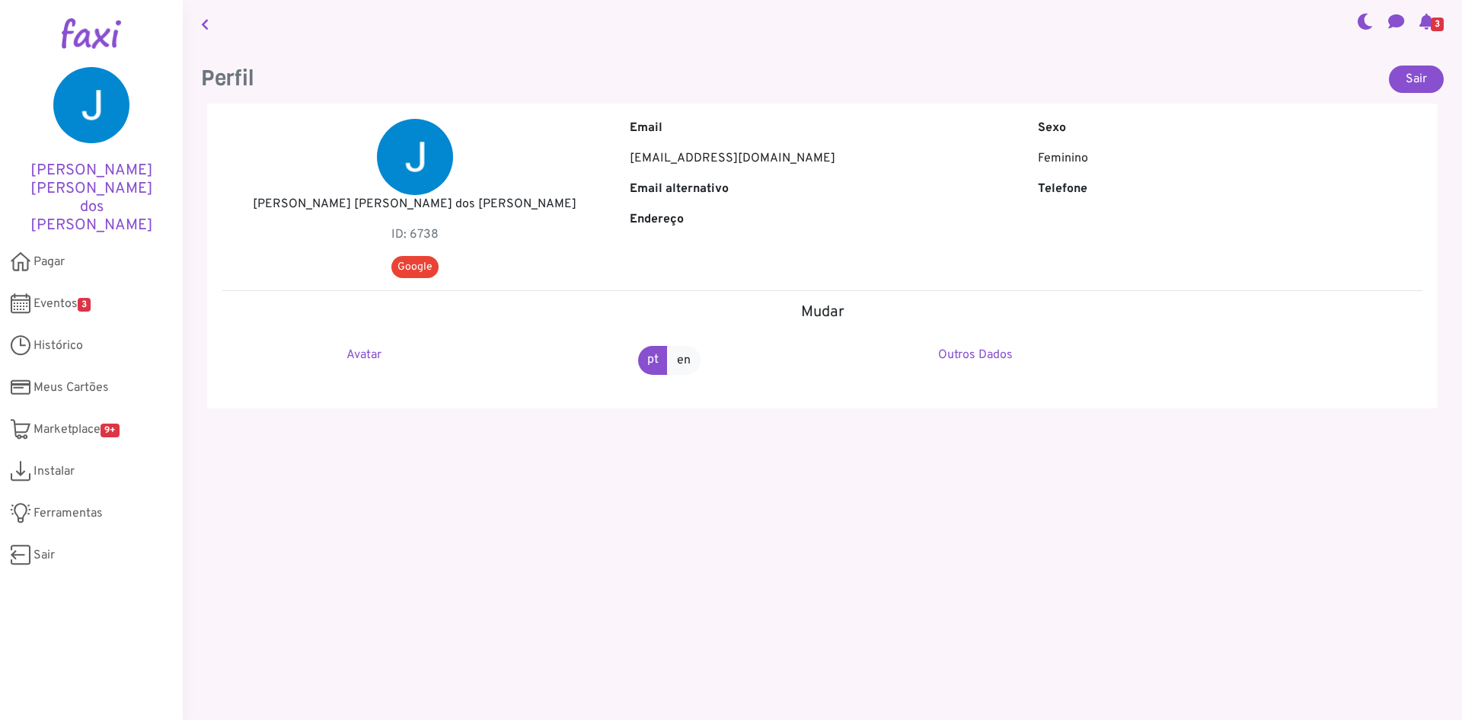
click at [425, 181] on img at bounding box center [415, 157] width 76 height 76
click at [57, 462] on span "Instalar" at bounding box center [54, 471] width 41 height 18
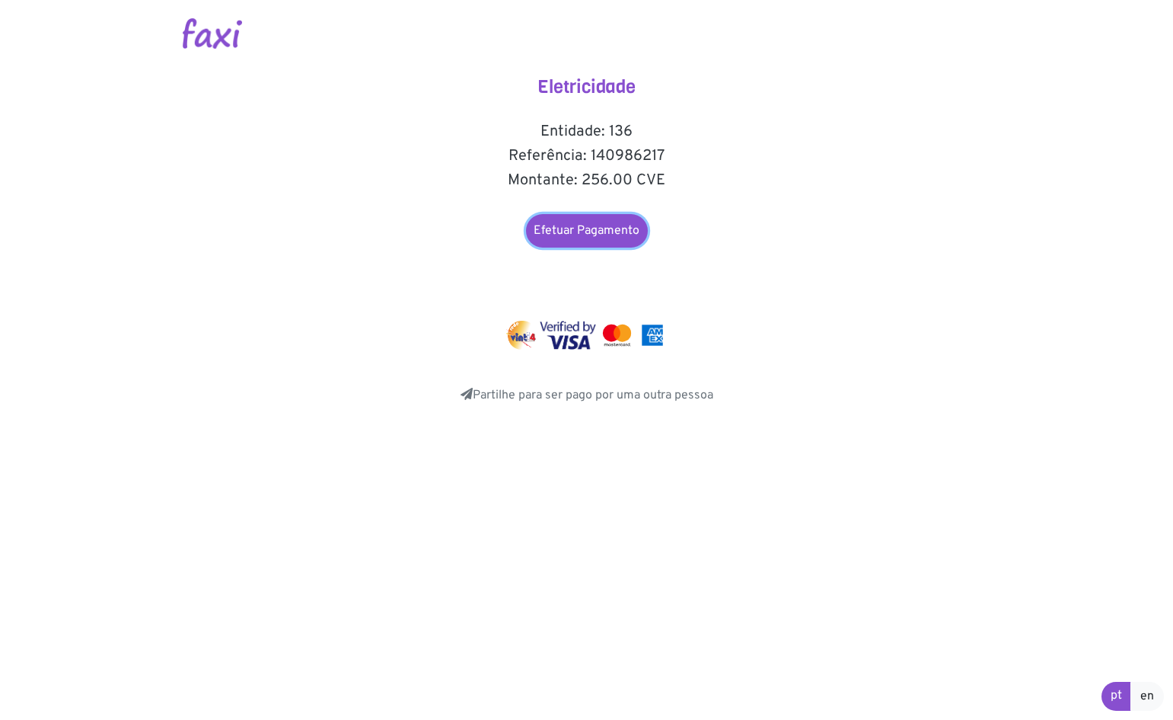
click at [548, 222] on link "Efetuar Pagamento" at bounding box center [587, 231] width 122 height 34
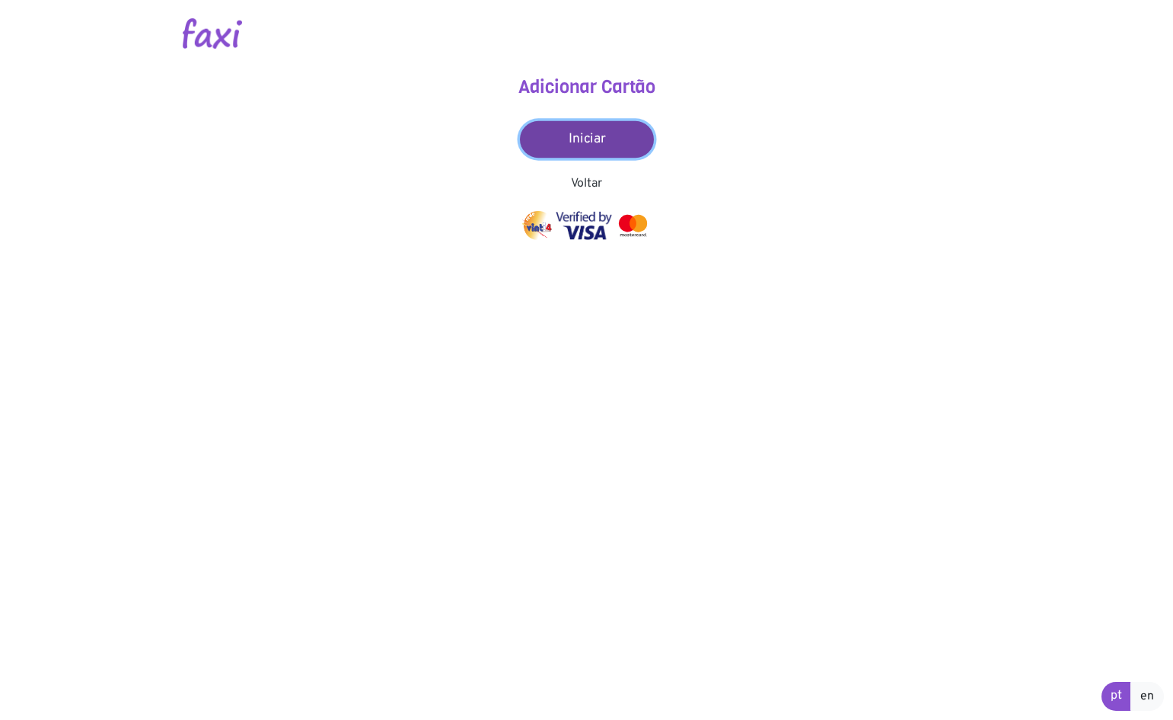
click at [565, 145] on link "Iniciar" at bounding box center [587, 139] width 134 height 37
click at [535, 138] on link "Iniciar" at bounding box center [587, 139] width 134 height 37
